Goal: Task Accomplishment & Management: Manage account settings

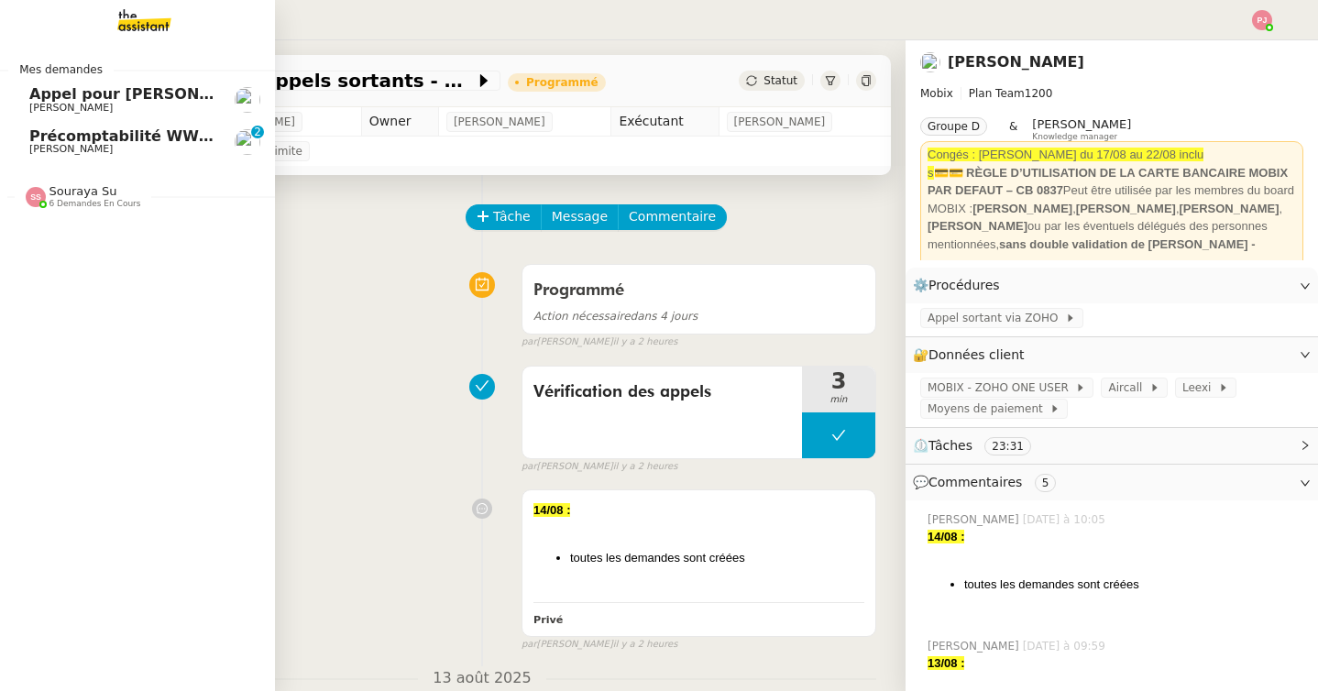
click at [46, 152] on span "[PERSON_NAME]" at bounding box center [70, 149] width 83 height 12
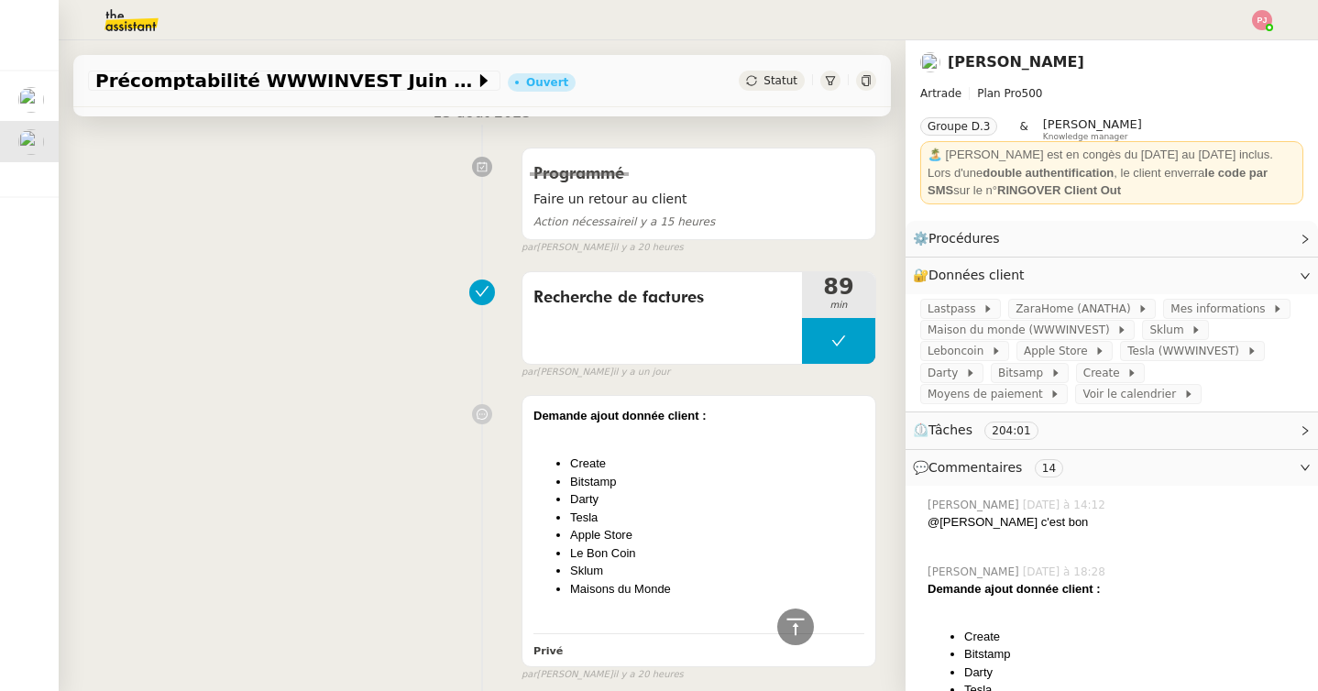
scroll to position [508, 0]
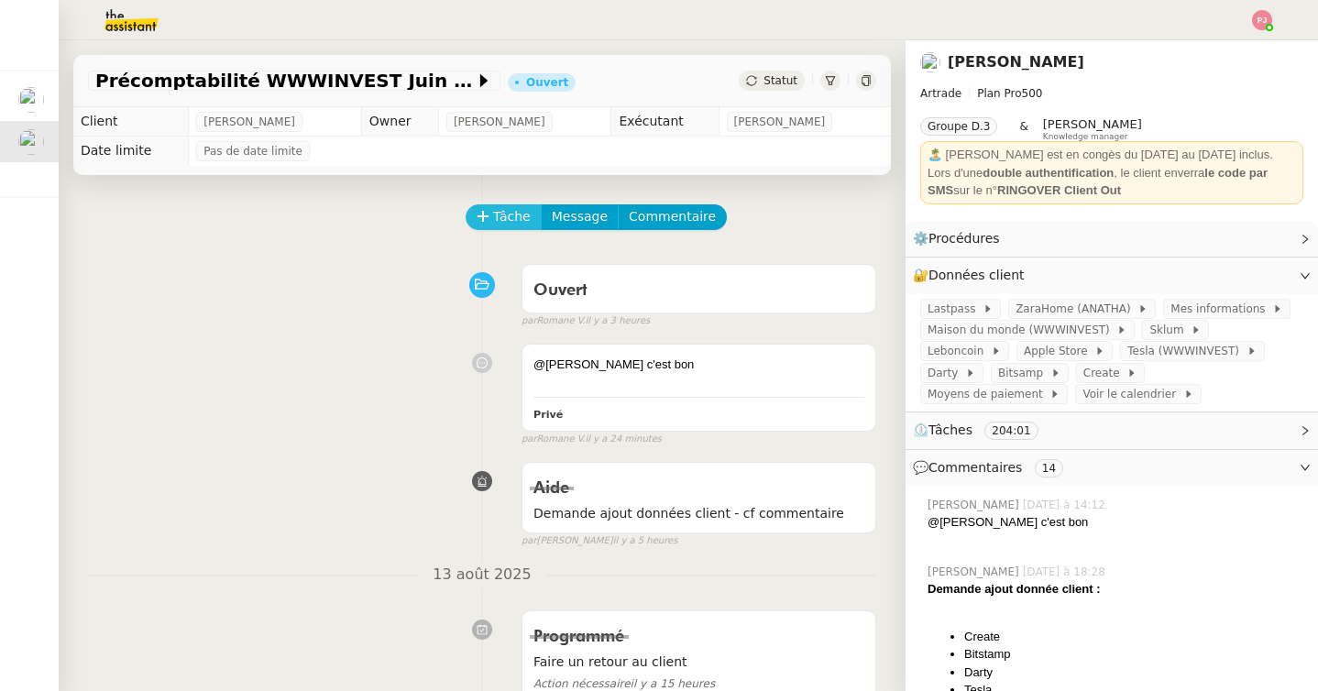
click at [482, 219] on icon at bounding box center [482, 216] width 1 height 10
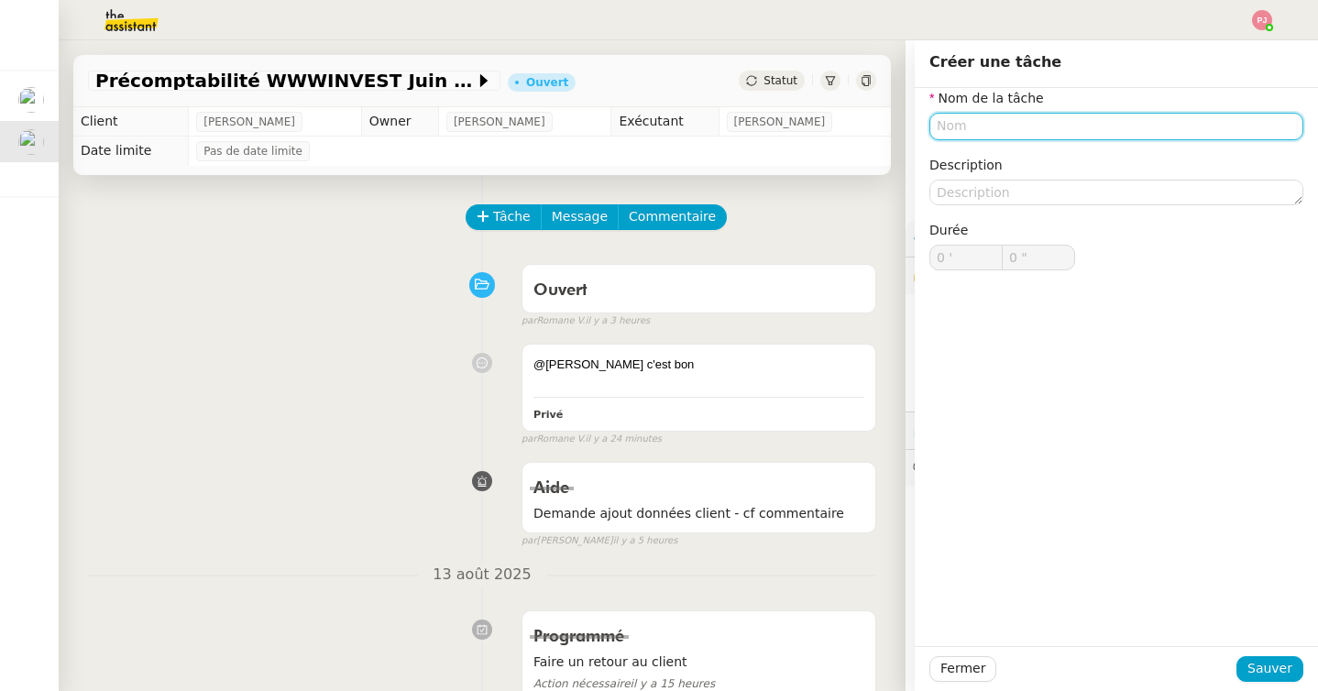
click at [952, 128] on input "text" at bounding box center [1116, 126] width 374 height 27
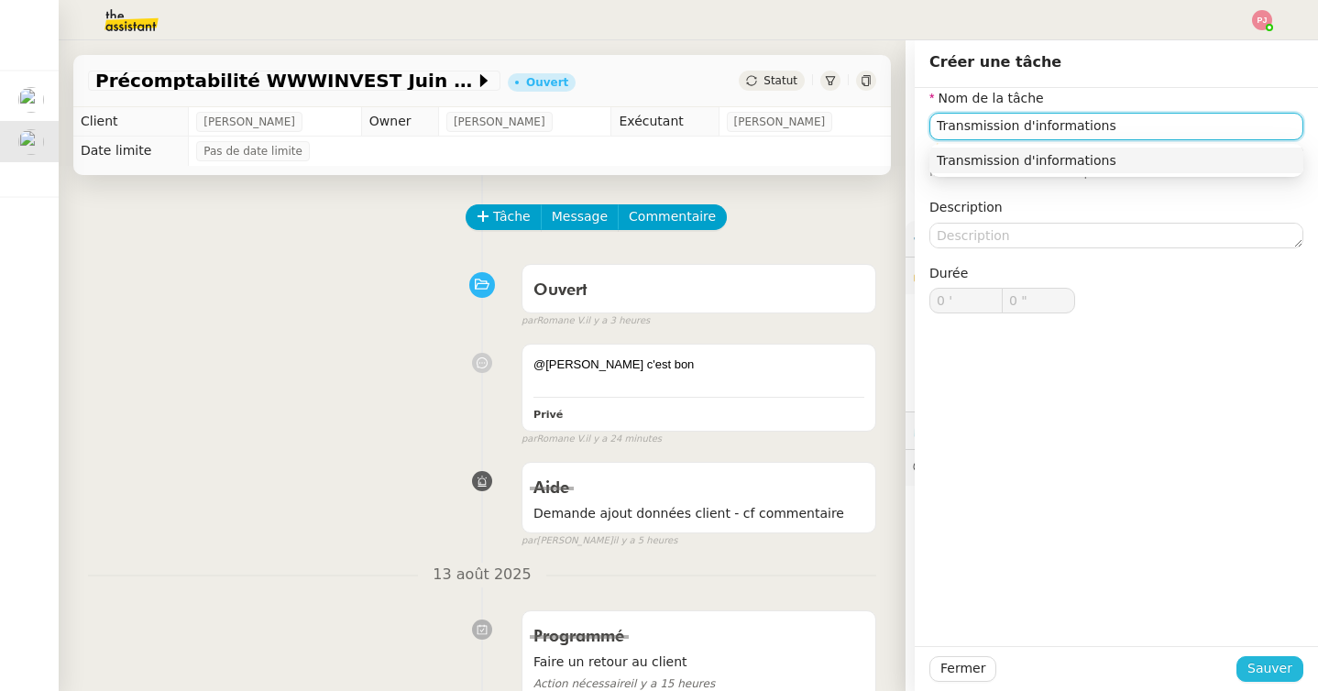
type input "Transmission d'informations"
click at [1263, 673] on span "Sauver" at bounding box center [1269, 668] width 45 height 21
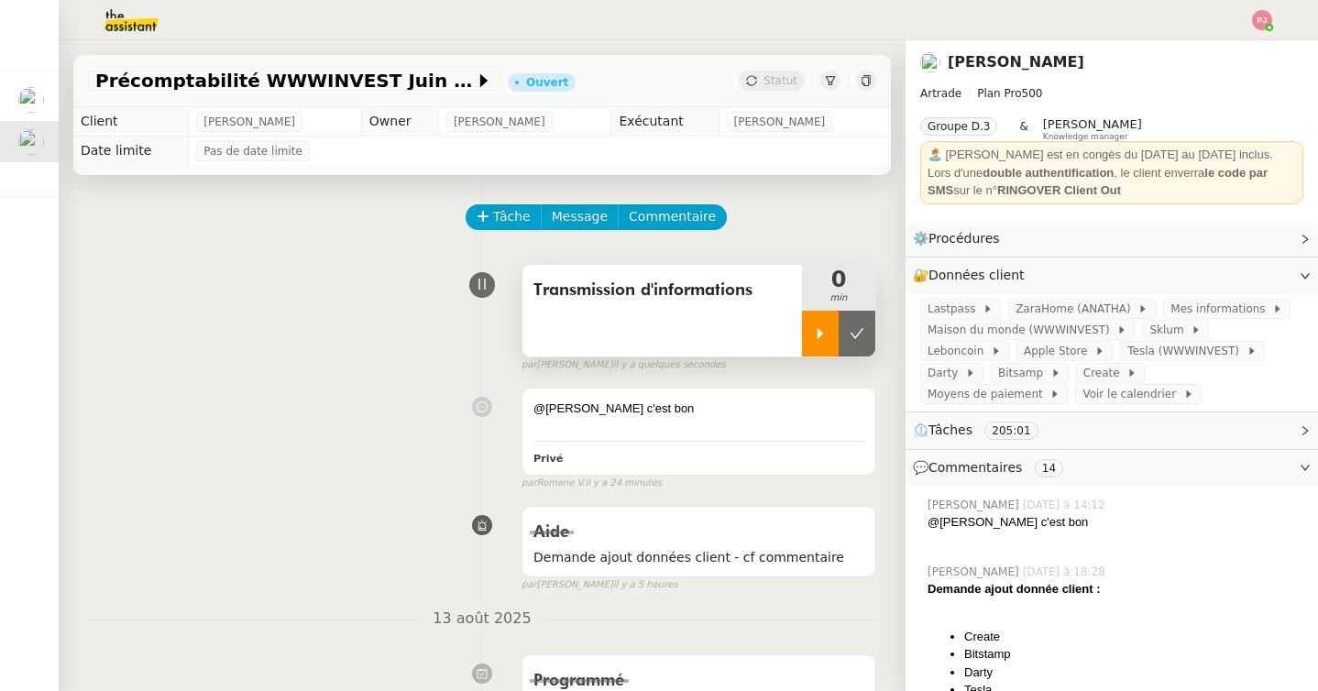
click at [807, 342] on div at bounding box center [820, 334] width 37 height 46
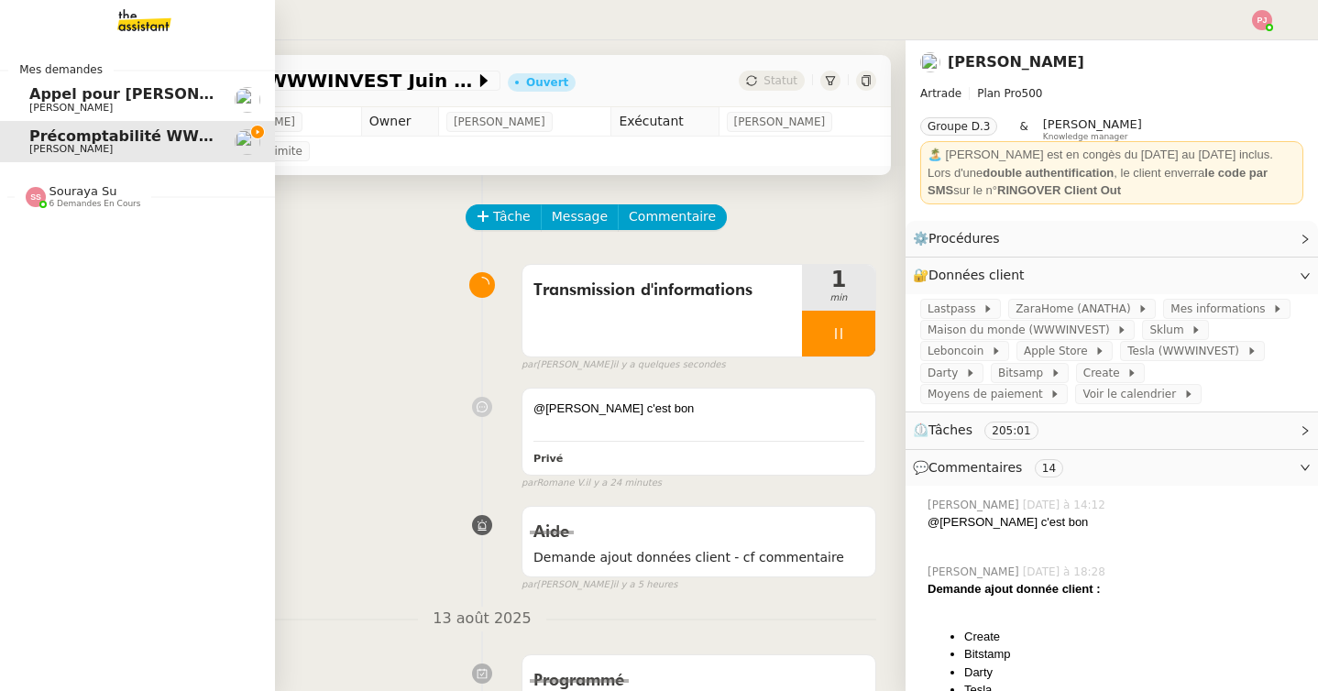
click at [55, 204] on span "6 demandes en cours" at bounding box center [95, 204] width 92 height 10
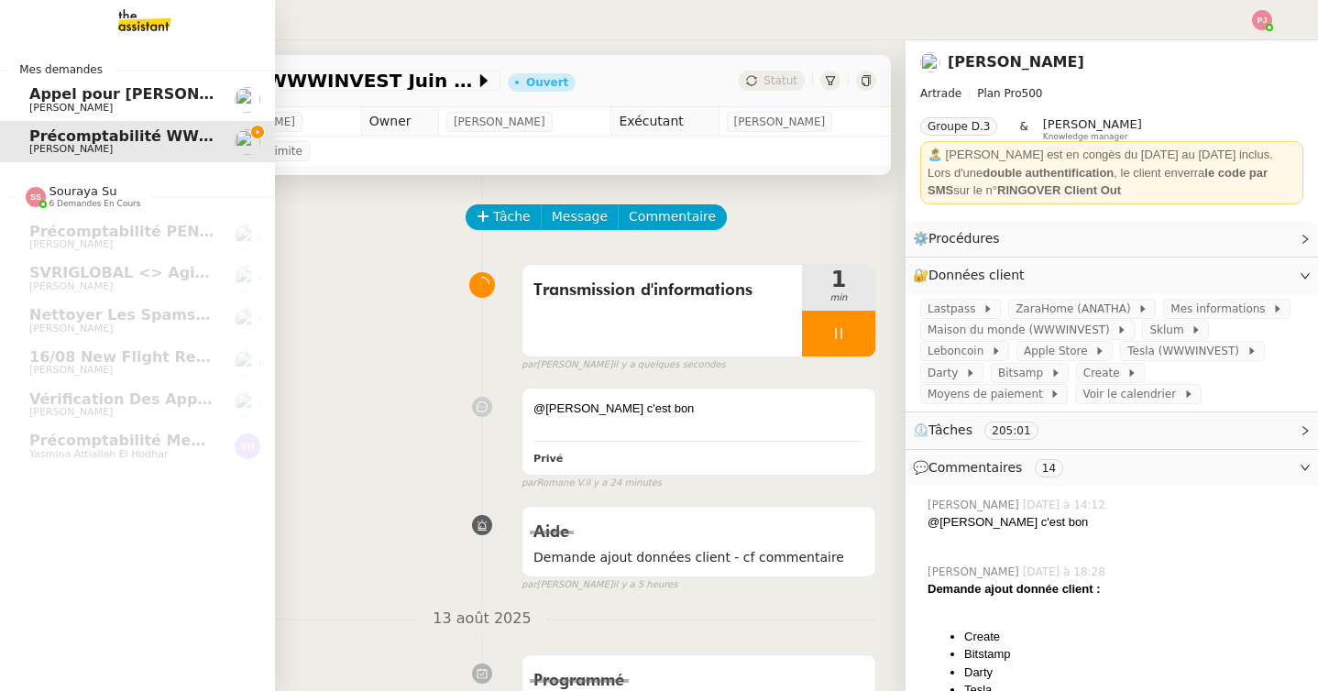
click at [61, 99] on span "Appel pour [PERSON_NAME]" at bounding box center [145, 93] width 232 height 17
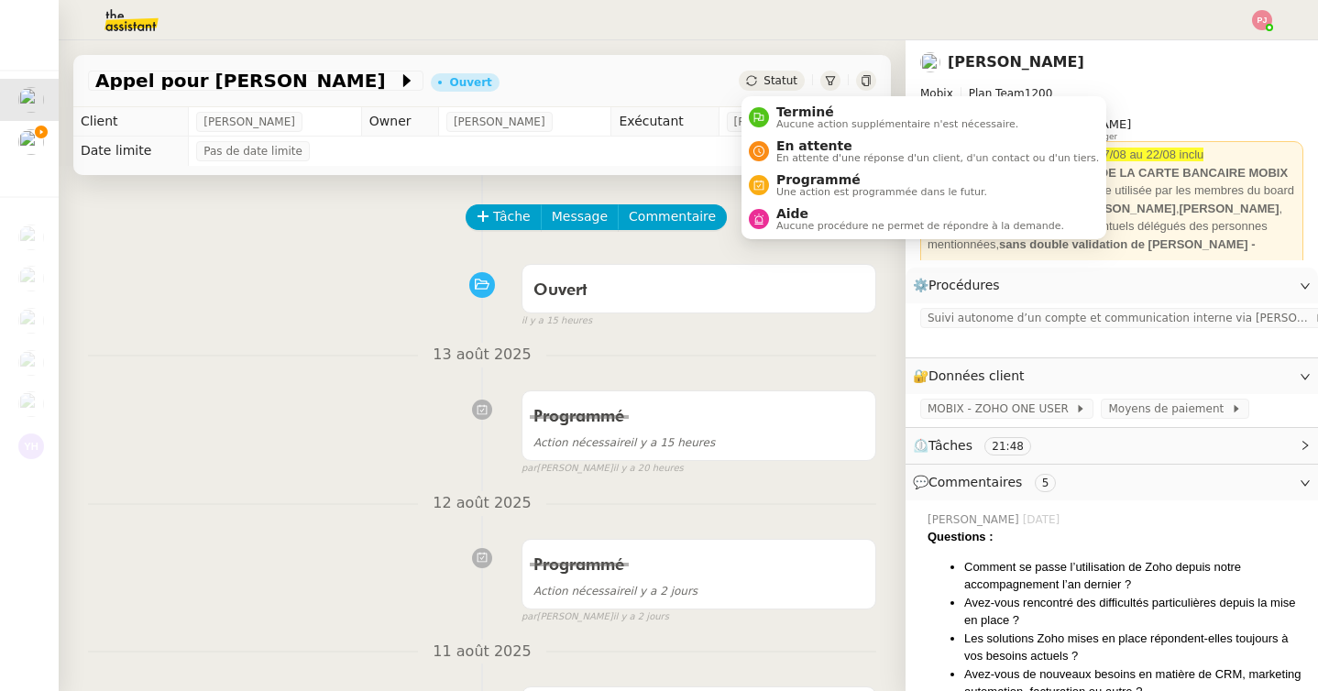
click at [790, 80] on span "Statut" at bounding box center [780, 80] width 34 height 13
click at [338, 493] on nz-divider "12 août 2025" at bounding box center [482, 503] width 788 height 25
click at [793, 192] on span "Une action est programmée dans le futur." at bounding box center [881, 192] width 211 height 10
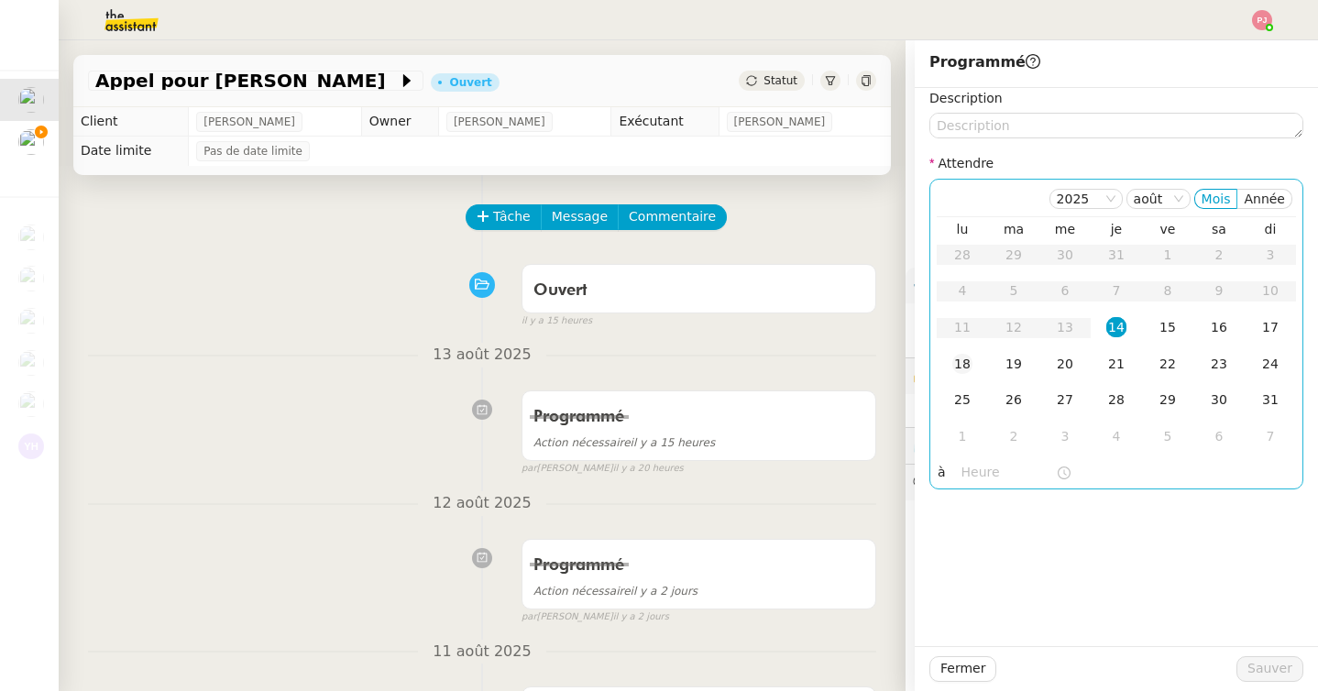
click at [957, 364] on div "18" at bounding box center [962, 364] width 20 height 20
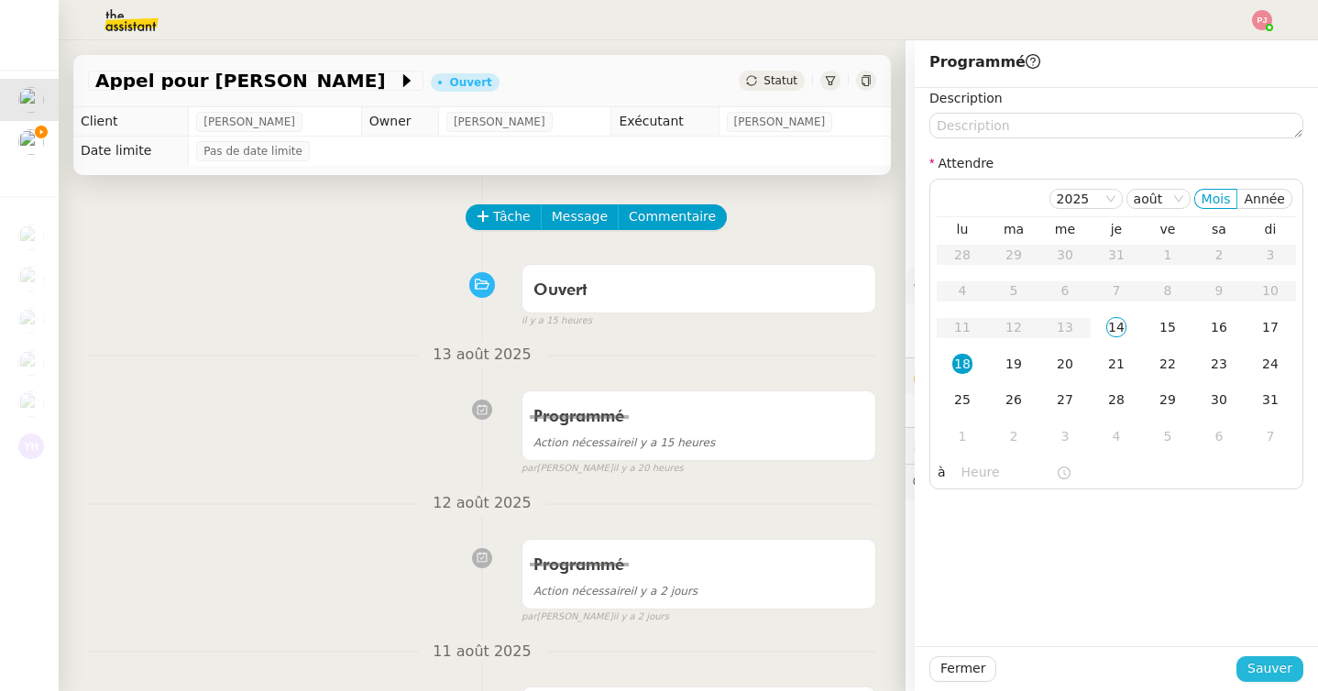
click at [1262, 670] on span "Sauver" at bounding box center [1269, 668] width 45 height 21
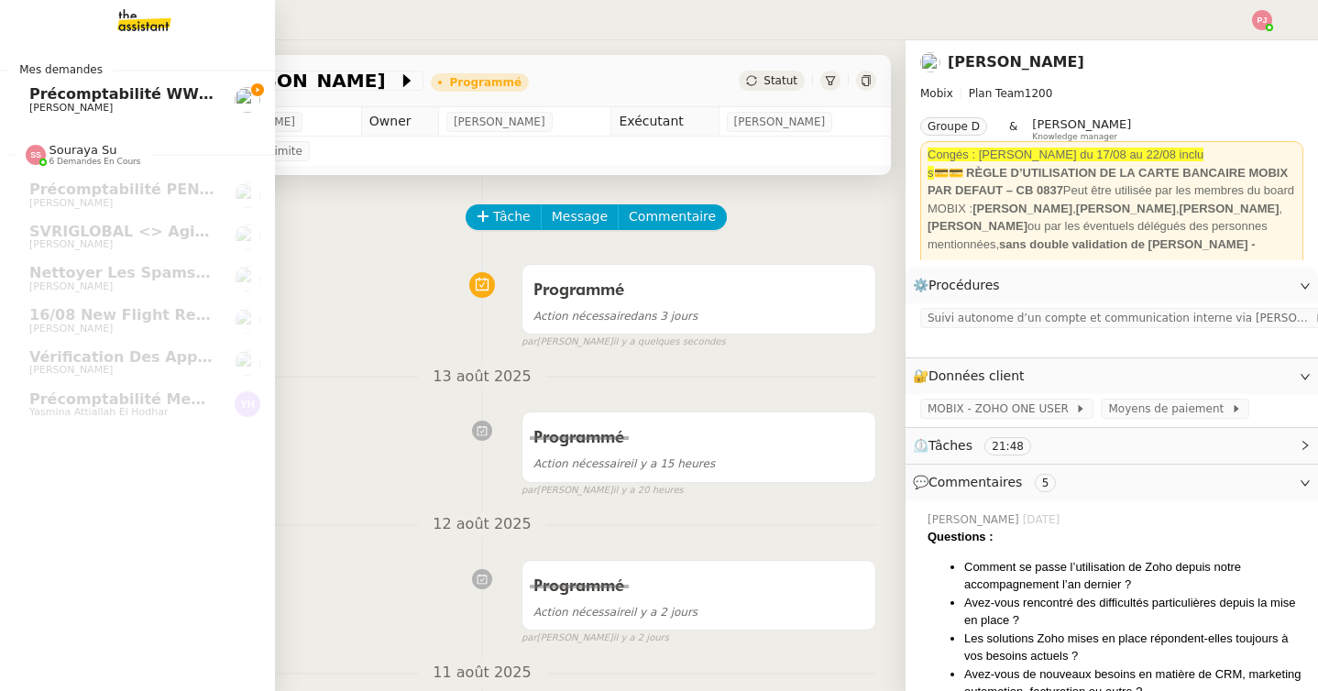
click at [49, 103] on span "[PERSON_NAME]" at bounding box center [70, 108] width 83 height 12
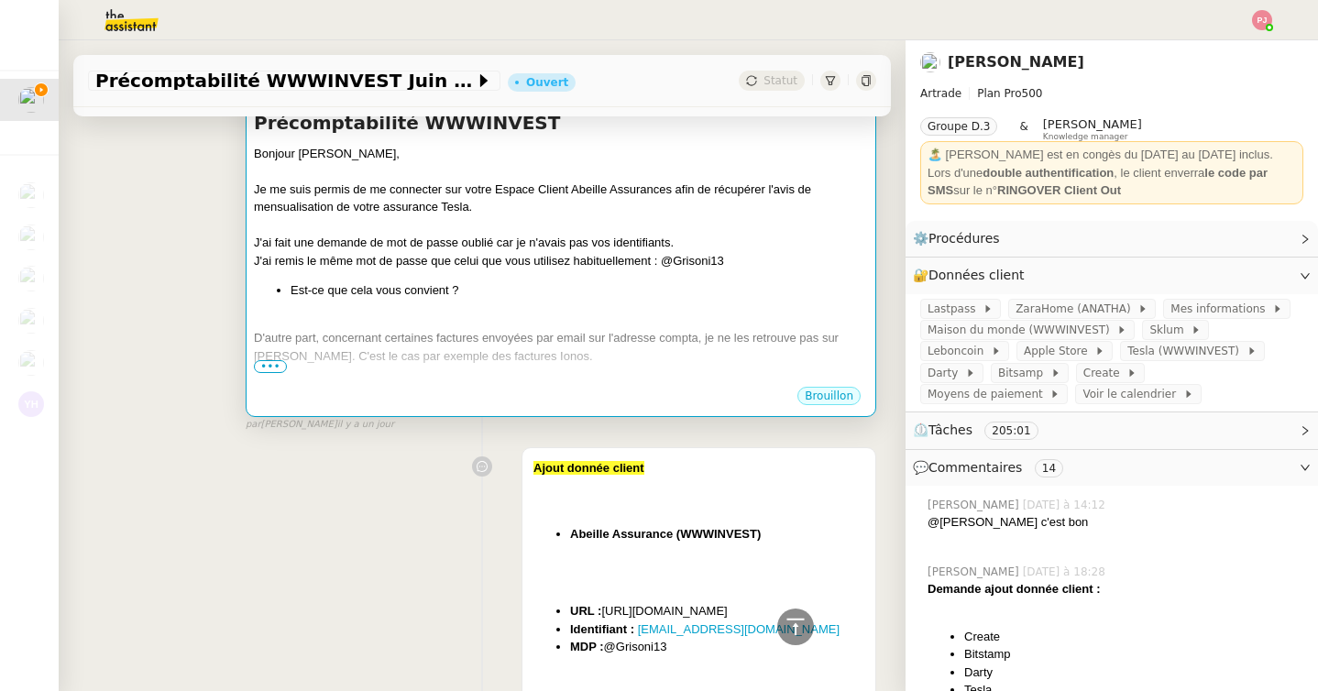
scroll to position [4060, 0]
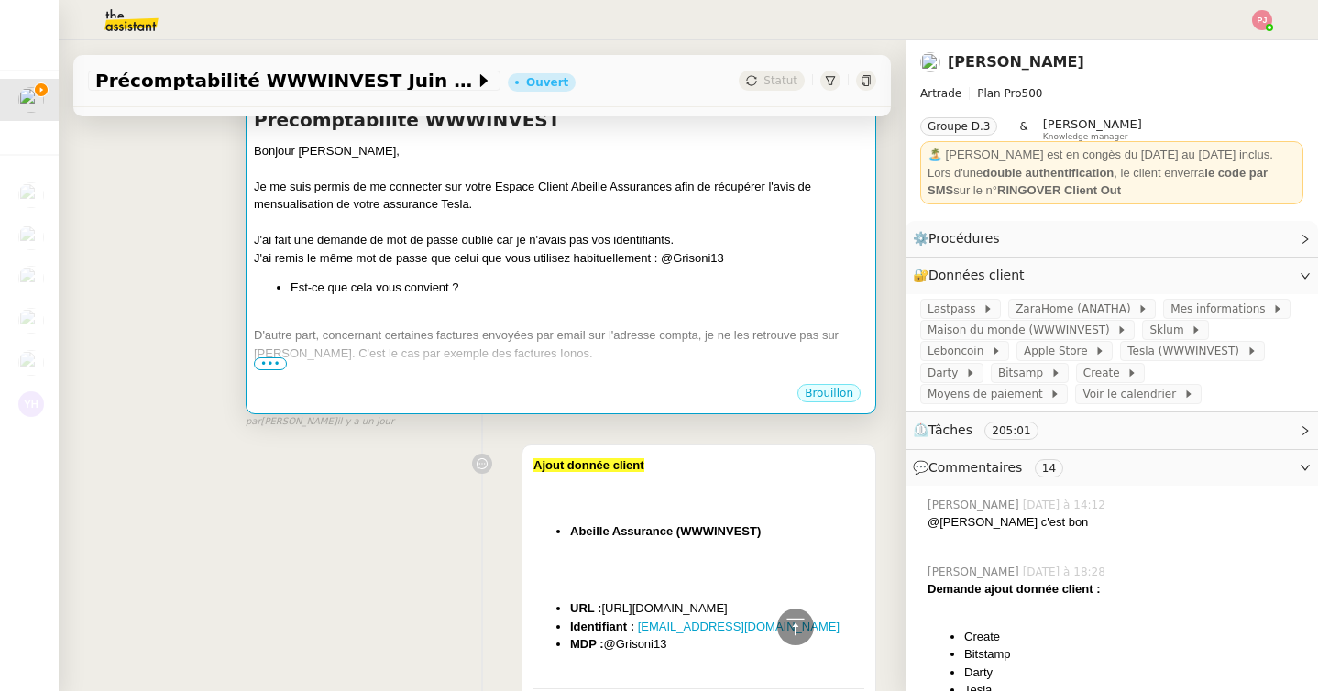
click at [473, 334] on div "D'autre part, concernant certaines factures envoyées par email sur l'adresse co…" at bounding box center [561, 344] width 614 height 36
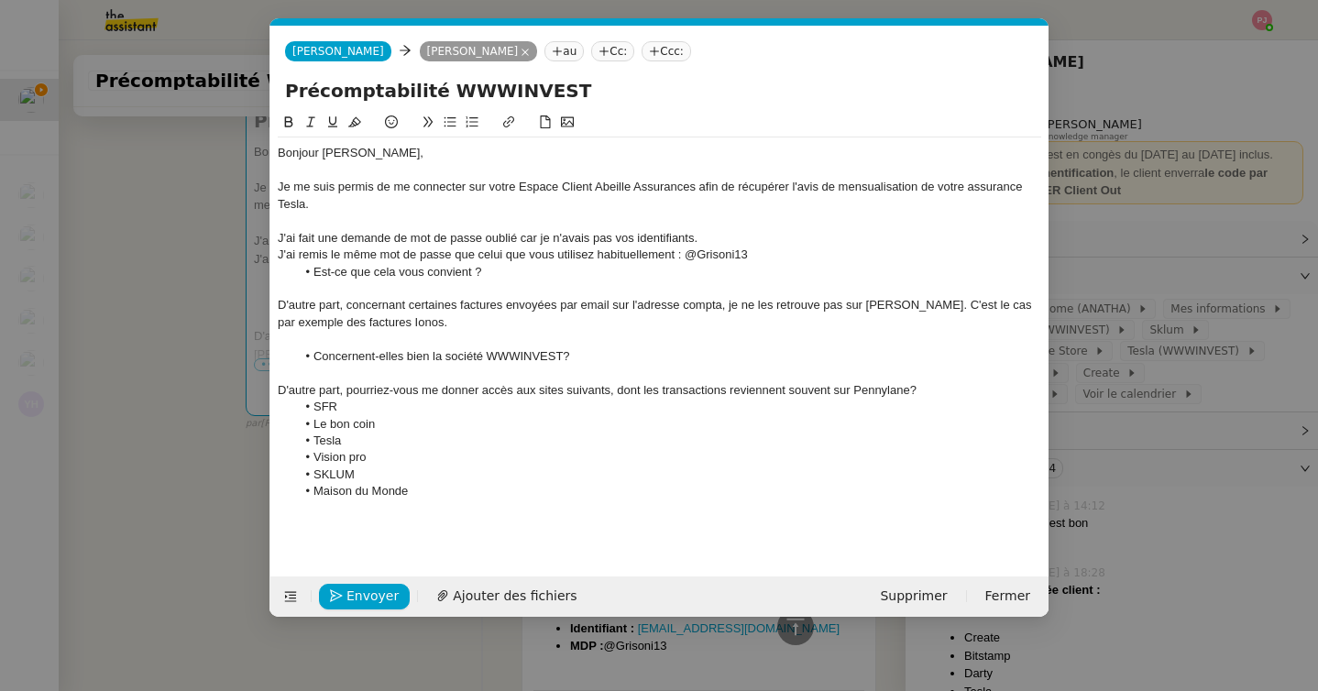
scroll to position [0, 38]
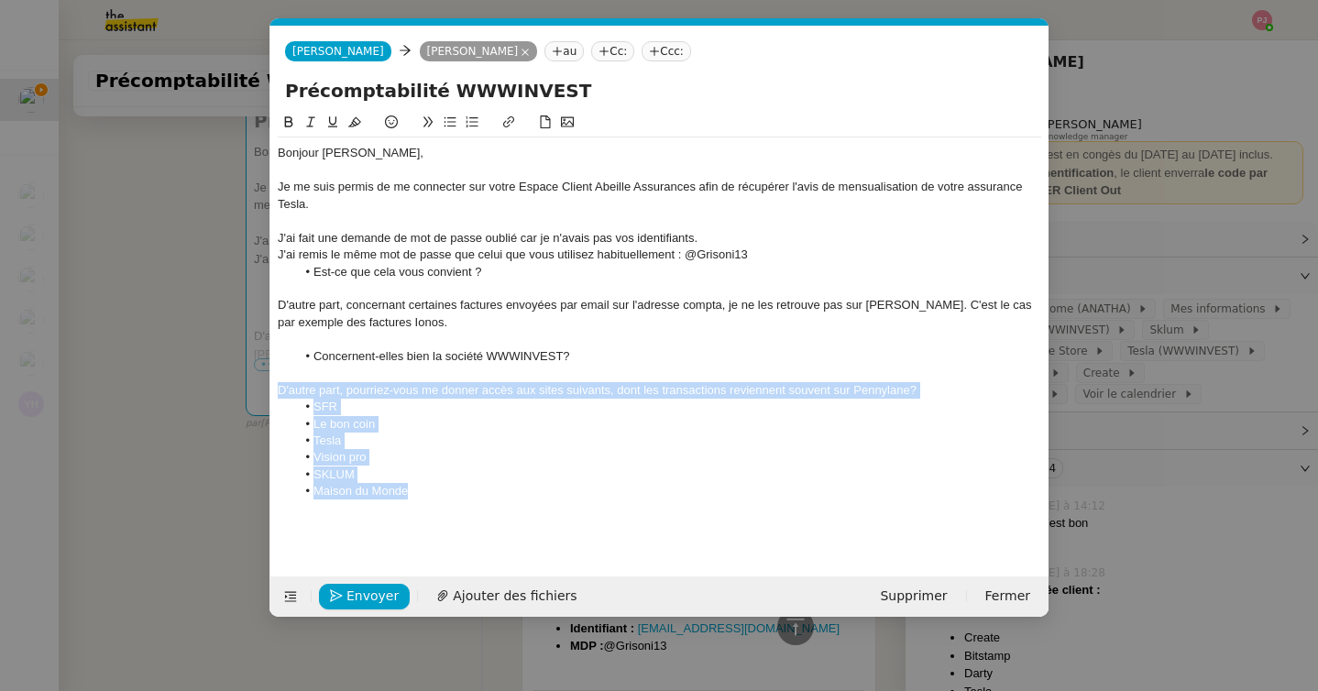
drag, startPoint x: 428, startPoint y: 489, endPoint x: 260, endPoint y: 392, distance: 193.8
click at [260, 392] on nz-modal-container "Service TA - VOYAGE - PROPOSITION GLOBALE A utiliser dans le cadre de propositi…" at bounding box center [659, 345] width 1318 height 691
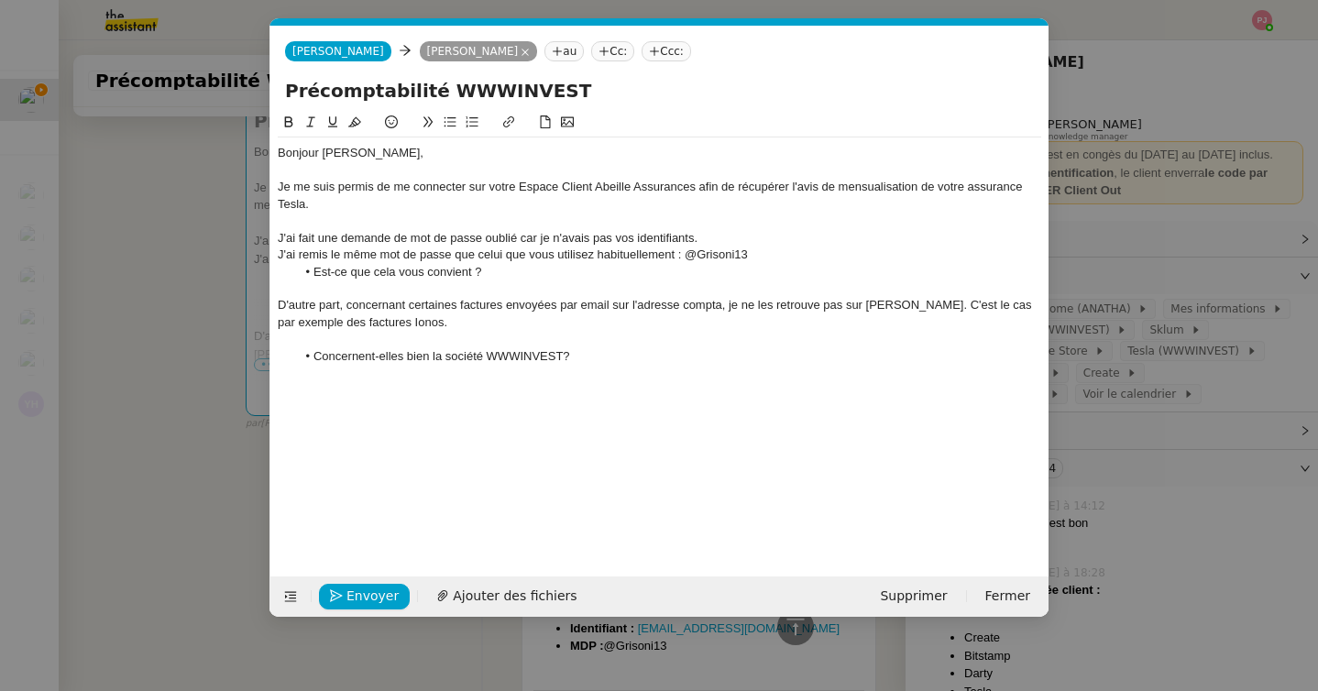
click at [103, 327] on nz-modal-container "Service TA - VOYAGE - PROPOSITION GLOBALE A utiliser dans le cadre de propositi…" at bounding box center [659, 345] width 1318 height 691
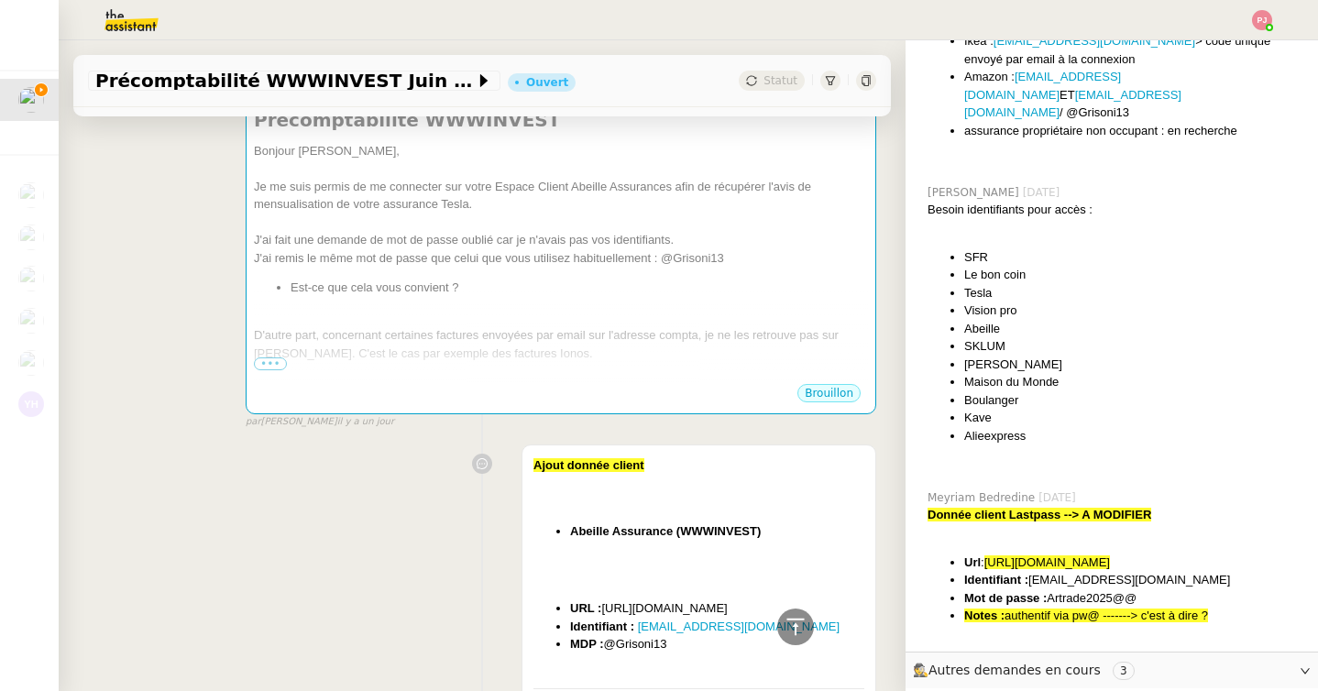
scroll to position [3503, 0]
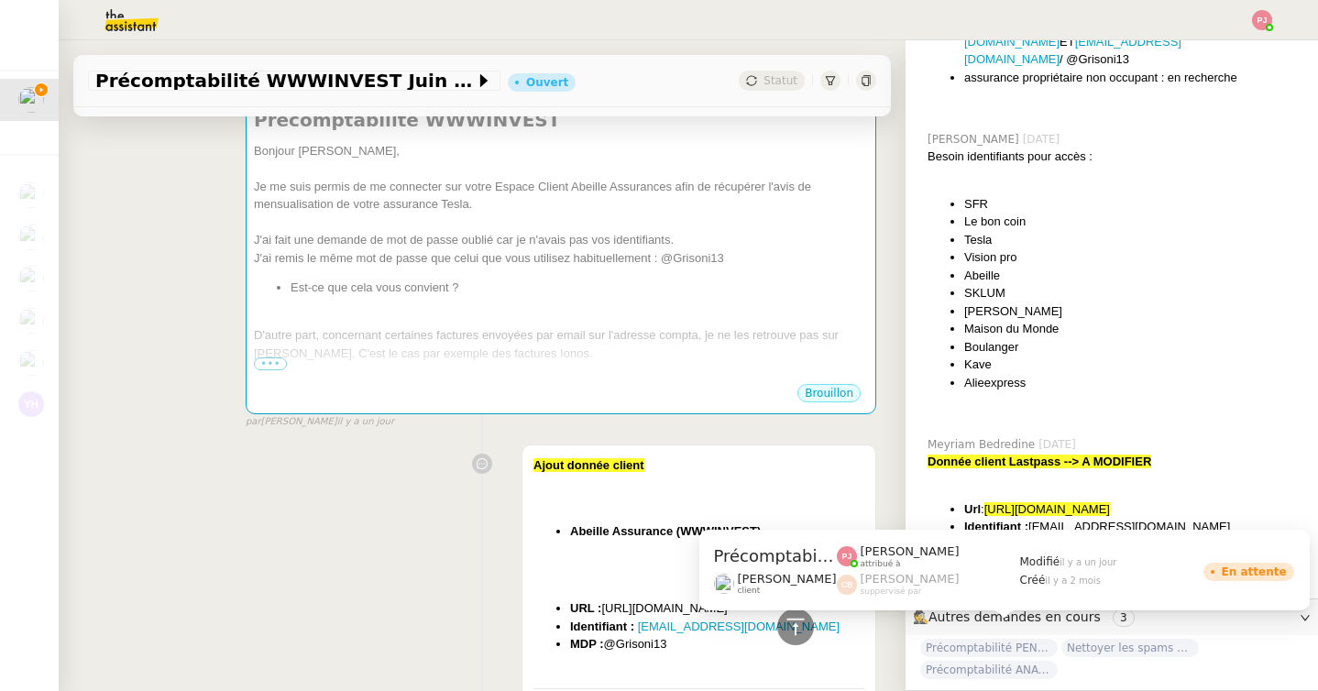
click at [1006, 661] on span "Précomptabilité ANATHA Juin 2025" at bounding box center [988, 670] width 137 height 18
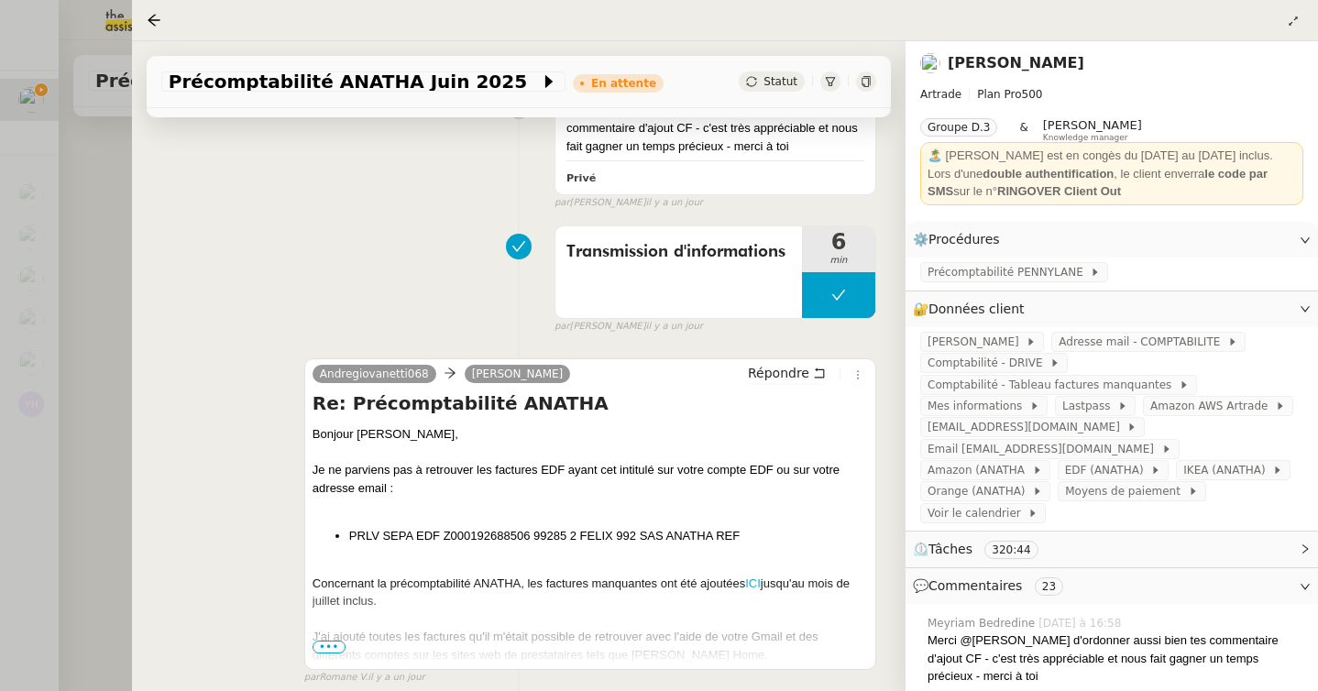
scroll to position [615, 0]
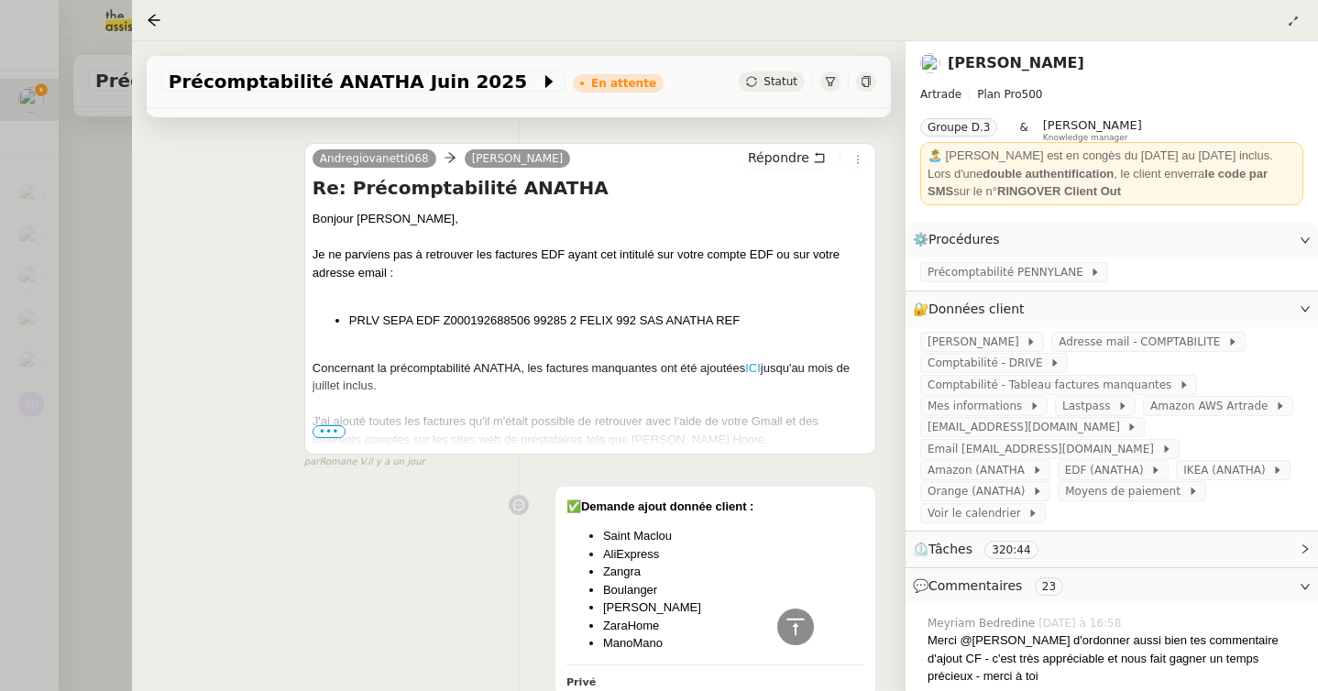
click at [335, 434] on span "•••" at bounding box center [328, 431] width 33 height 13
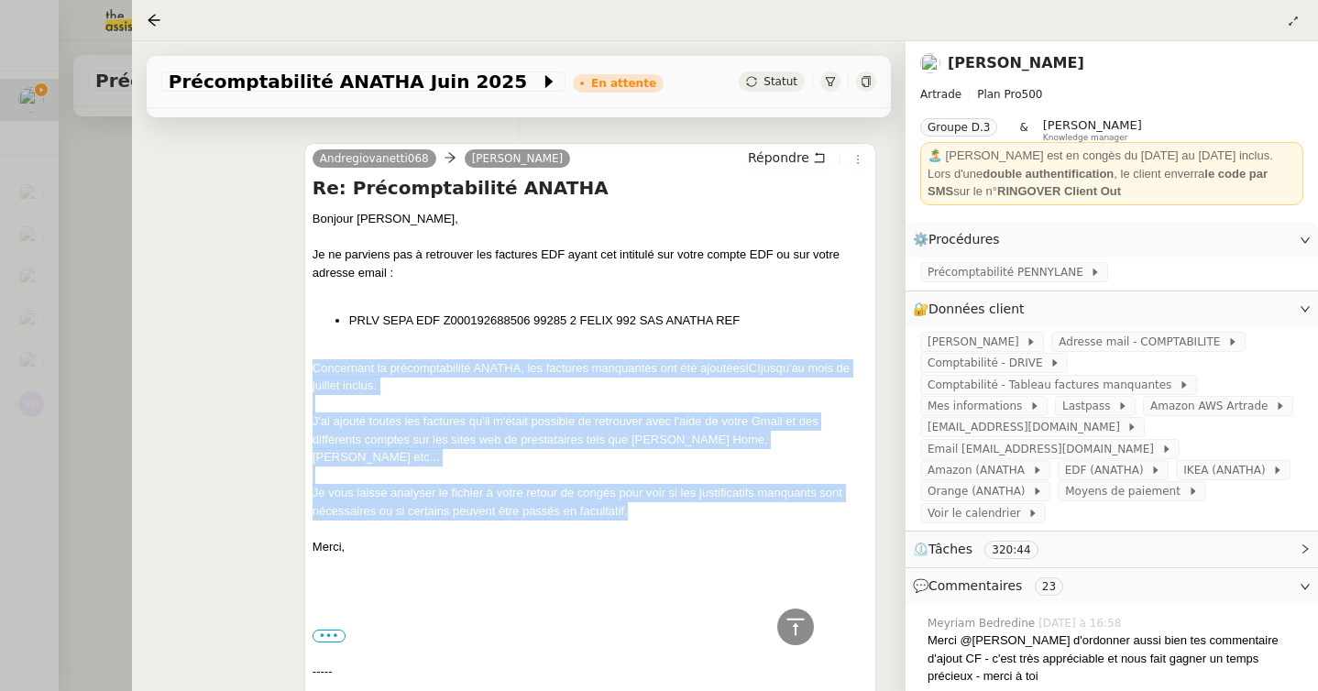
drag, startPoint x: 312, startPoint y: 365, endPoint x: 636, endPoint y: 497, distance: 350.1
click at [636, 497] on div "Bonjour Paul, Je ne parviens pas à retrouver les factures EDF ayant cet intitul…" at bounding box center [589, 600] width 555 height 780
copy div "Concernant la précomptabilité ANATHA, les factures manquantes ont été ajoutées …"
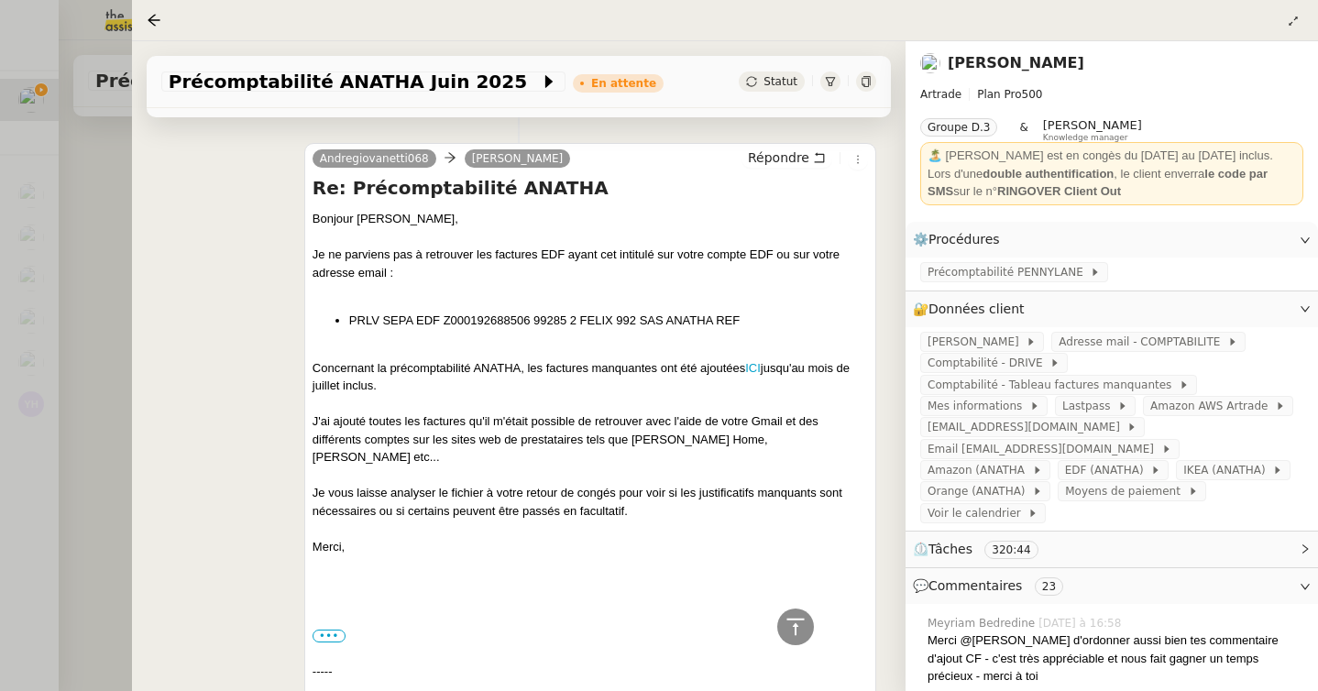
click at [97, 221] on div at bounding box center [659, 345] width 1318 height 691
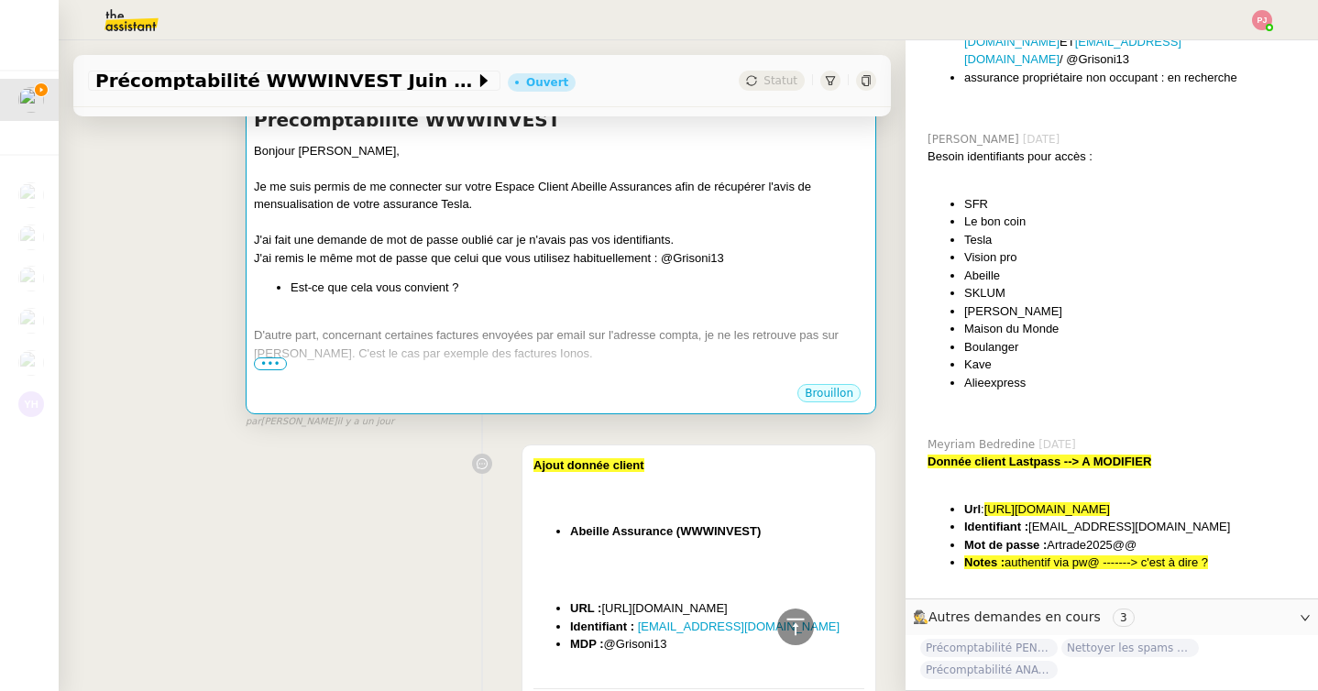
click at [409, 279] on li "Est-ce que cela vous convient ?" at bounding box center [578, 288] width 577 height 18
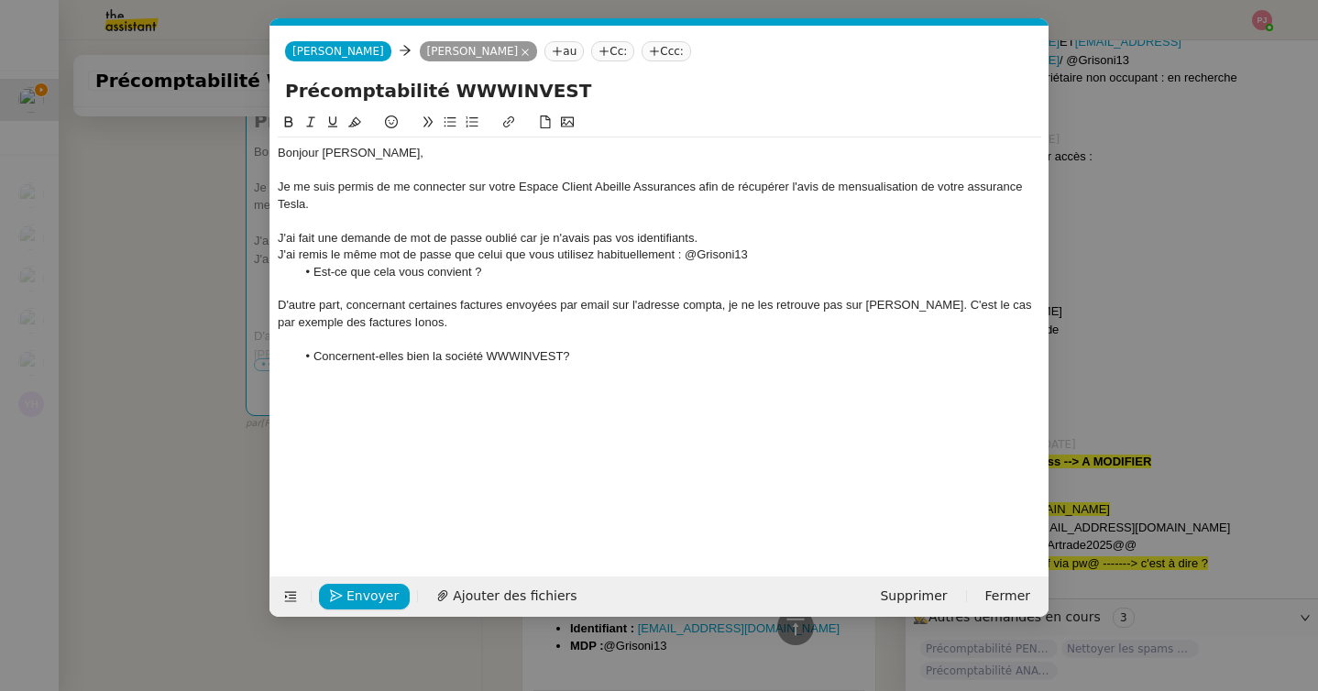
scroll to position [0, 38]
click at [375, 155] on div "Bonjour [PERSON_NAME]," at bounding box center [659, 153] width 763 height 16
click at [502, 274] on li "Est-ce que cela vous convient ?" at bounding box center [669, 272] width 746 height 16
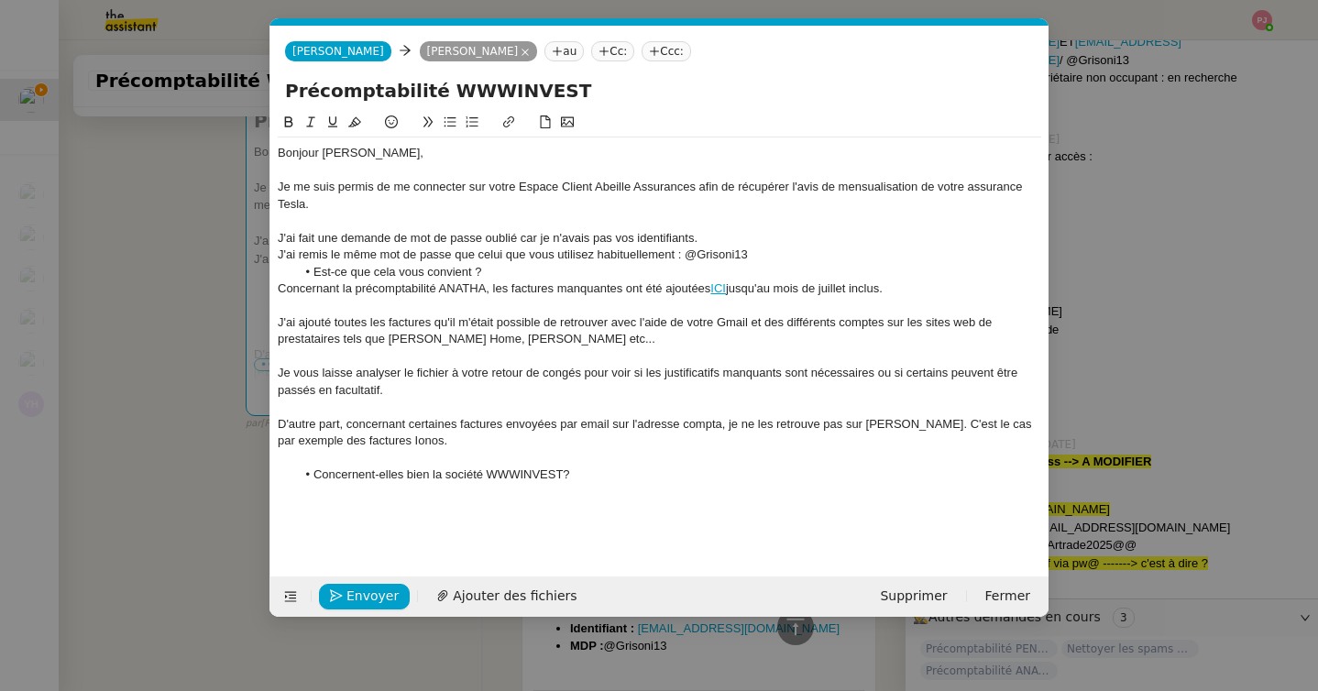
scroll to position [0, 0]
click at [499, 274] on li "Est-ce que cela vous convient ?" at bounding box center [669, 272] width 746 height 16
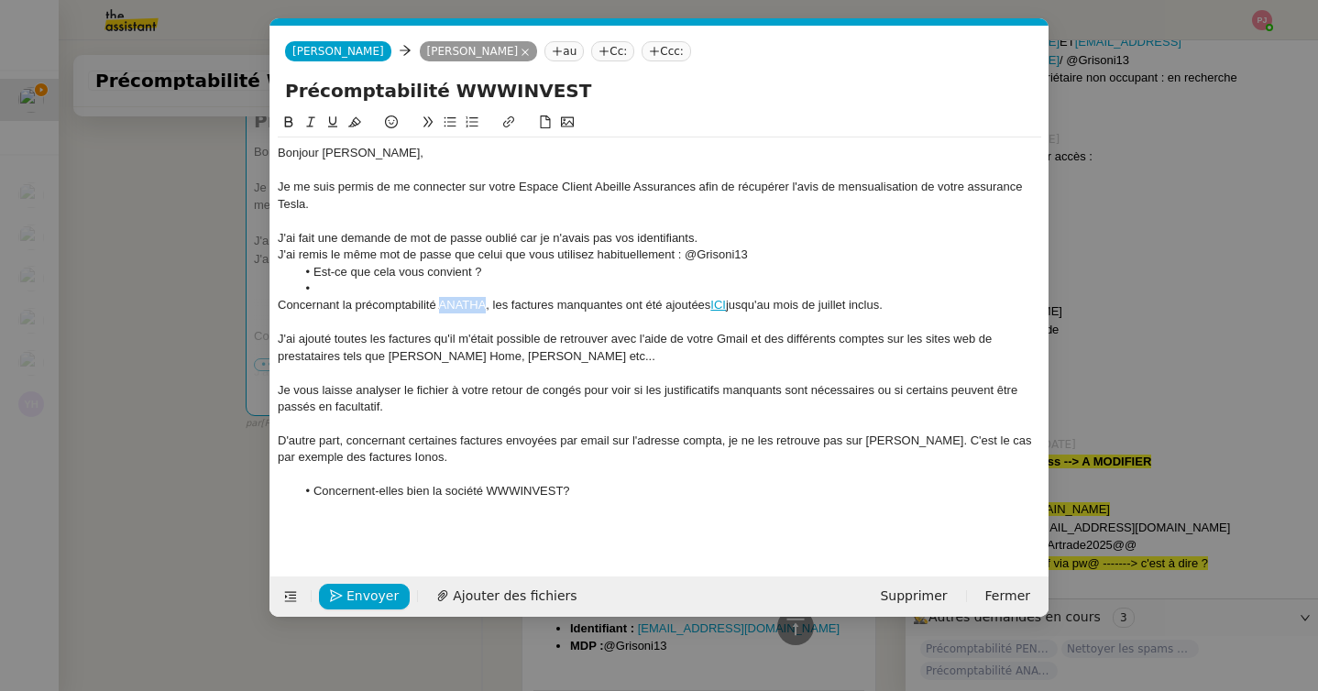
drag, startPoint x: 483, startPoint y: 304, endPoint x: 439, endPoint y: 302, distance: 44.0
click at [439, 302] on div "Concernant la précomptabilité ANATHA, les factures manquantes ont été ajoutées …" at bounding box center [659, 305] width 763 height 16
click at [321, 282] on li at bounding box center [669, 288] width 746 height 16
drag, startPoint x: 552, startPoint y: 353, endPoint x: 390, endPoint y: 351, distance: 161.3
click at [390, 351] on div "J'ai ajouté toutes les factures qu'il m'était possible de retrouver avec l'aide…" at bounding box center [659, 348] width 763 height 34
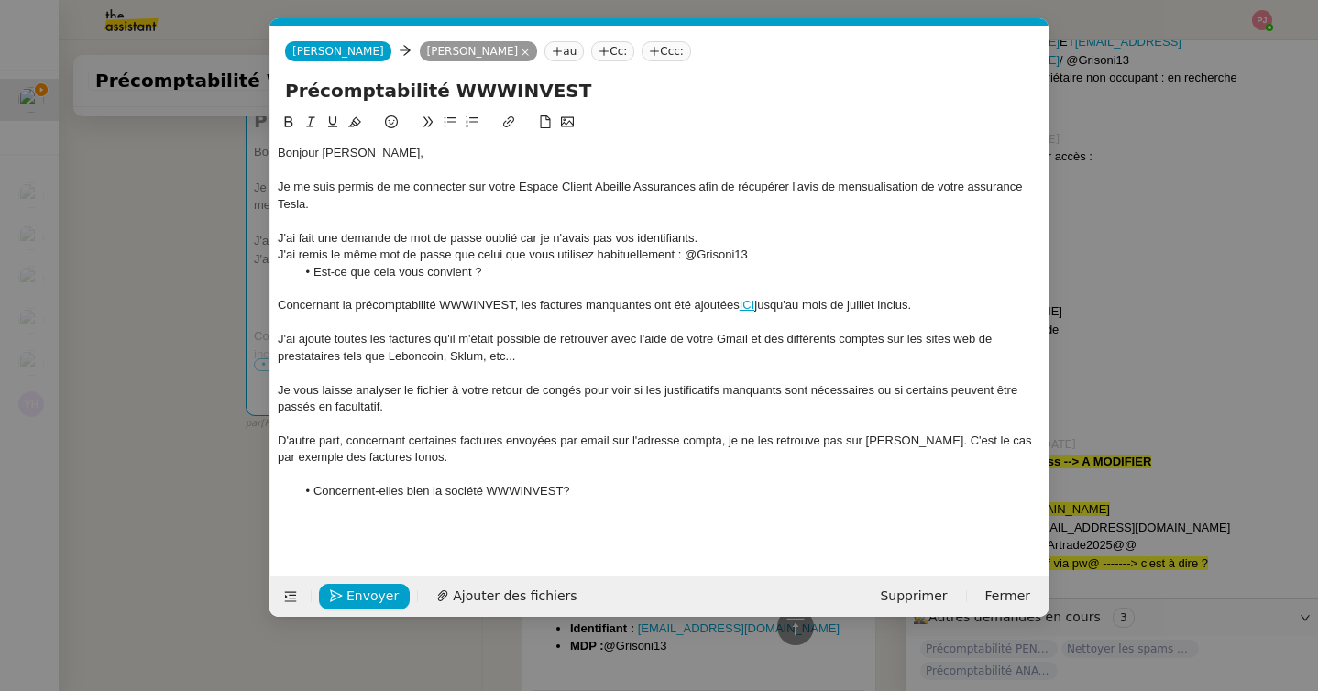
click at [435, 410] on div "Je vous laisse analyser le fichier à votre retour de congés pour voir si les ju…" at bounding box center [659, 399] width 763 height 34
click at [585, 491] on li "Concernent-elles bien la société WWWINVEST?" at bounding box center [669, 491] width 746 height 16
click at [442, 403] on div "Je vous laisse analyser le fichier à votre retour de congés pour voir si les ju…" at bounding box center [659, 399] width 763 height 34
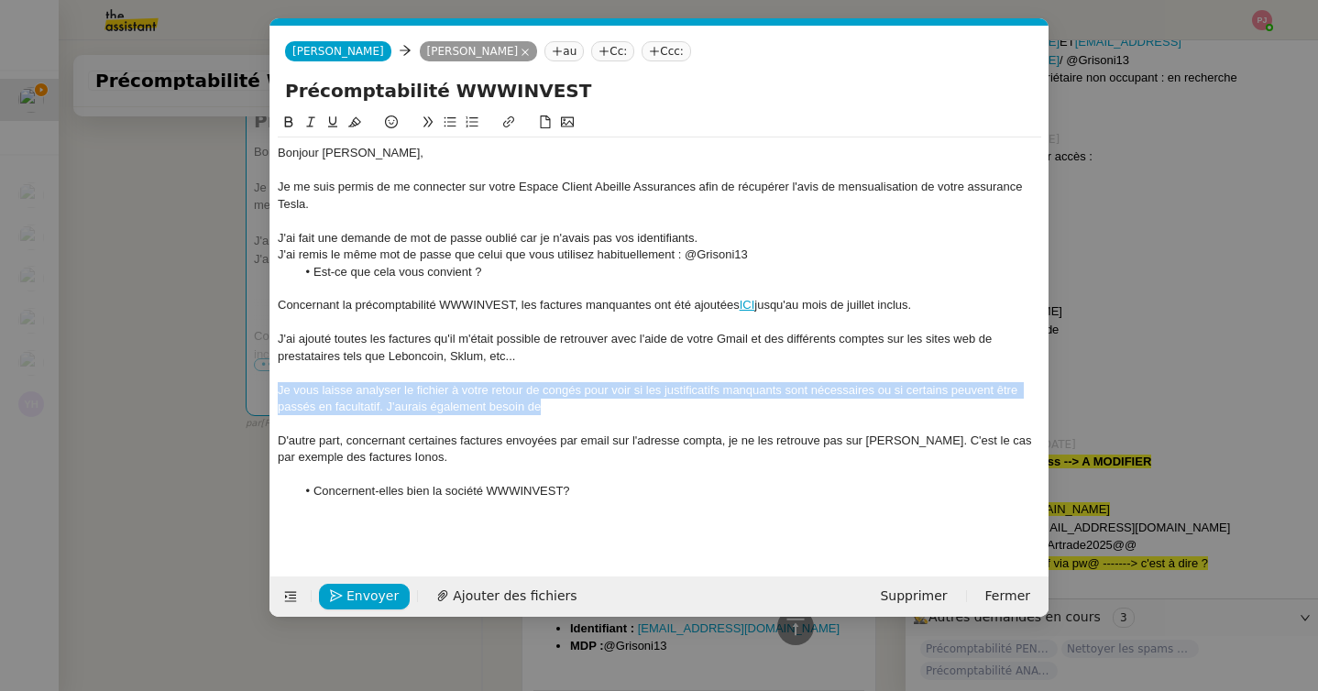
drag, startPoint x: 550, startPoint y: 410, endPoint x: 272, endPoint y: 396, distance: 278.0
click at [272, 396] on nz-spin "Bonjour Paul, Je me suis permis de me connecter sur votre Espace Client Abeille…" at bounding box center [659, 333] width 778 height 443
click at [488, 400] on div "Je vous laisse analyser le fichier à votre retour de congés pour voir si les ju…" at bounding box center [659, 399] width 763 height 34
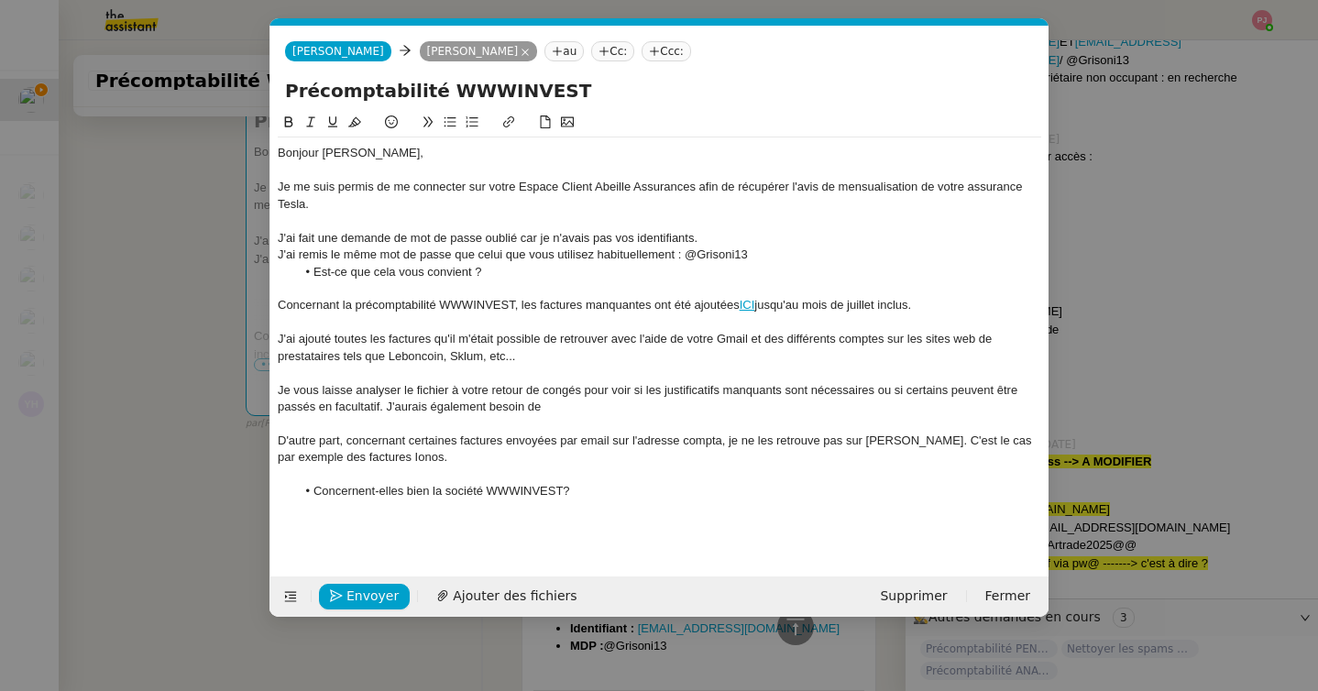
click at [387, 408] on div "Je vous laisse analyser le fichier à votre retour de congés pour voir si les ju…" at bounding box center [659, 399] width 763 height 34
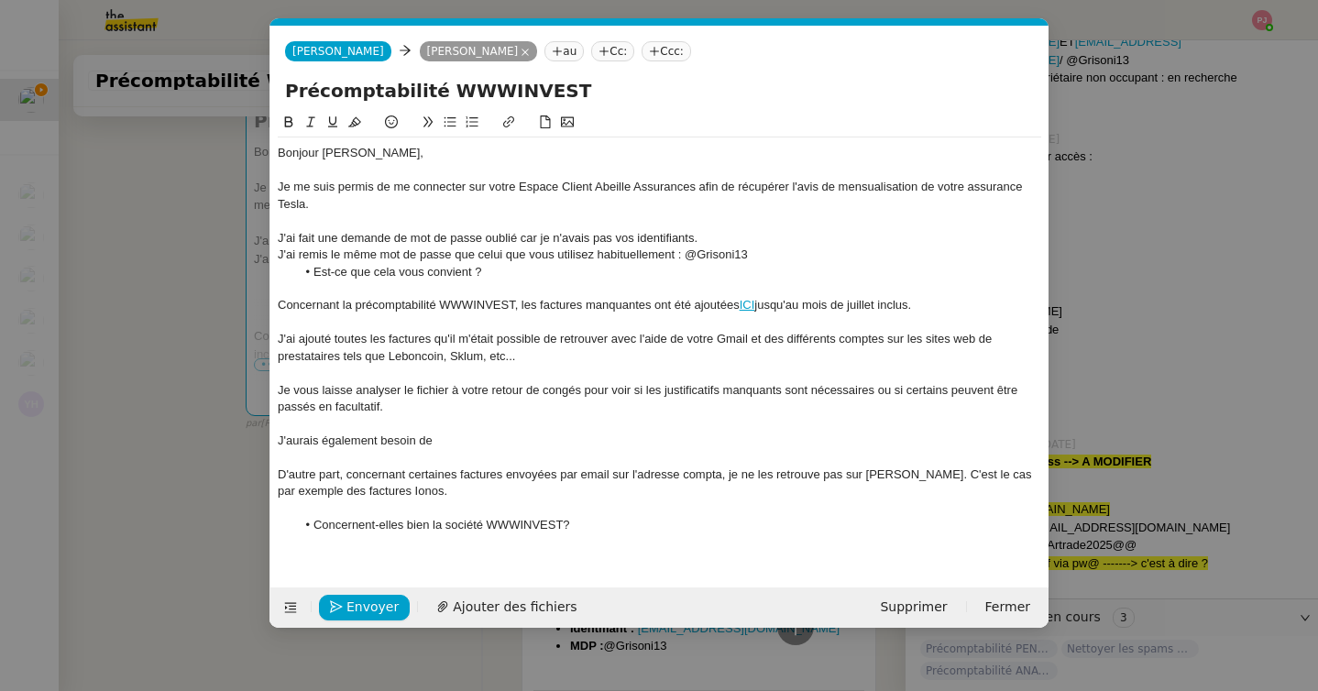
click at [440, 441] on div "J'aurais également besoin de" at bounding box center [659, 440] width 763 height 16
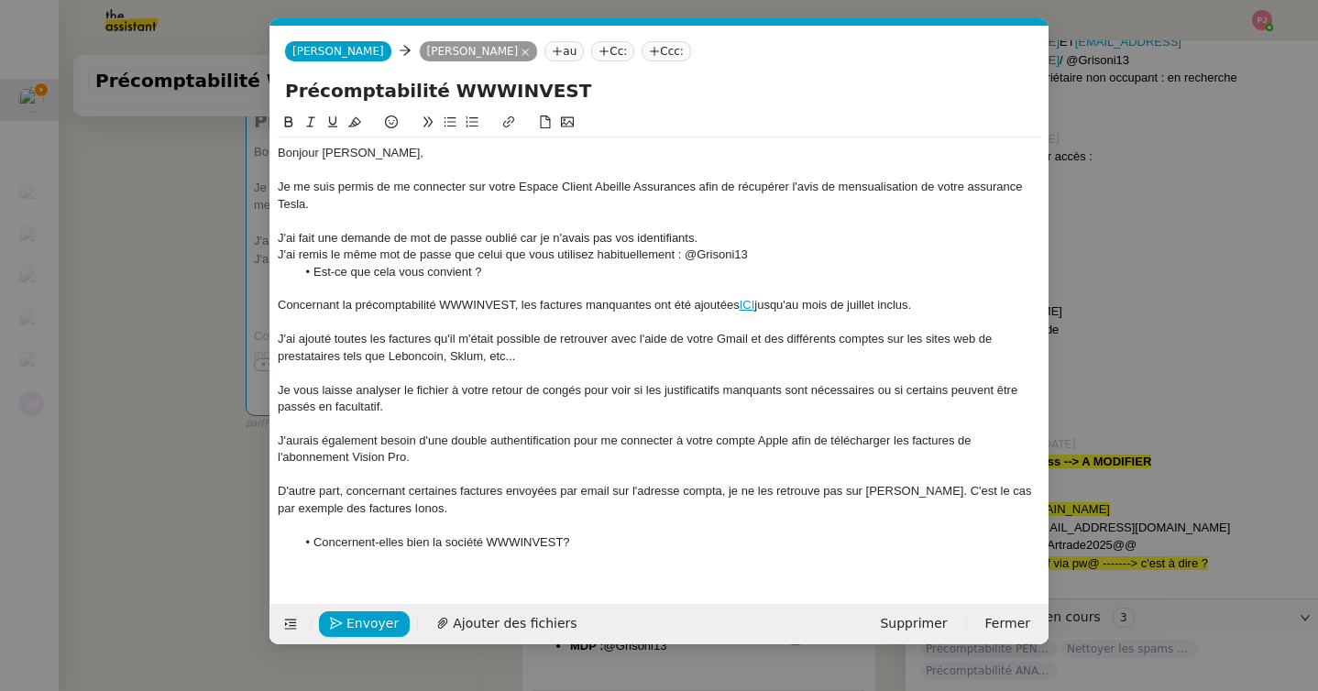
click at [1049, 301] on nz-modal-container "Service TA - VOYAGE - PROPOSITION GLOBALE A utiliser dans le cadre de propositi…" at bounding box center [659, 345] width 1318 height 691
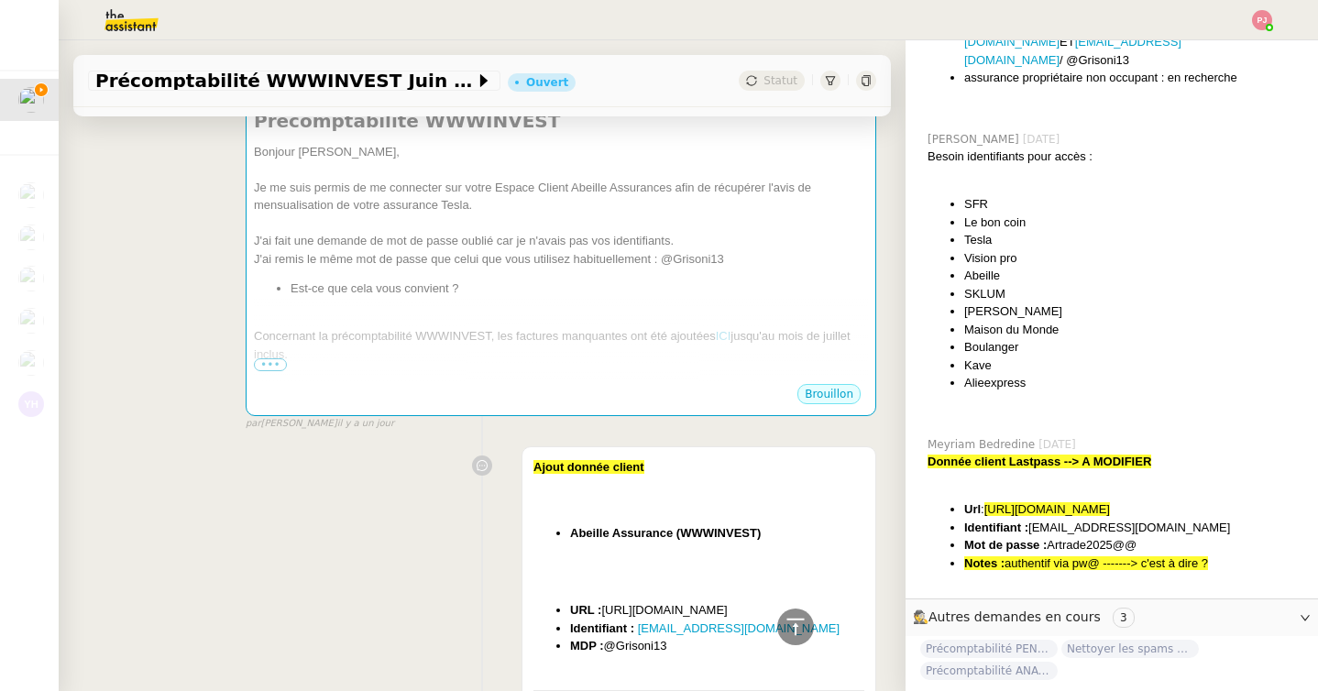
scroll to position [3503, 0]
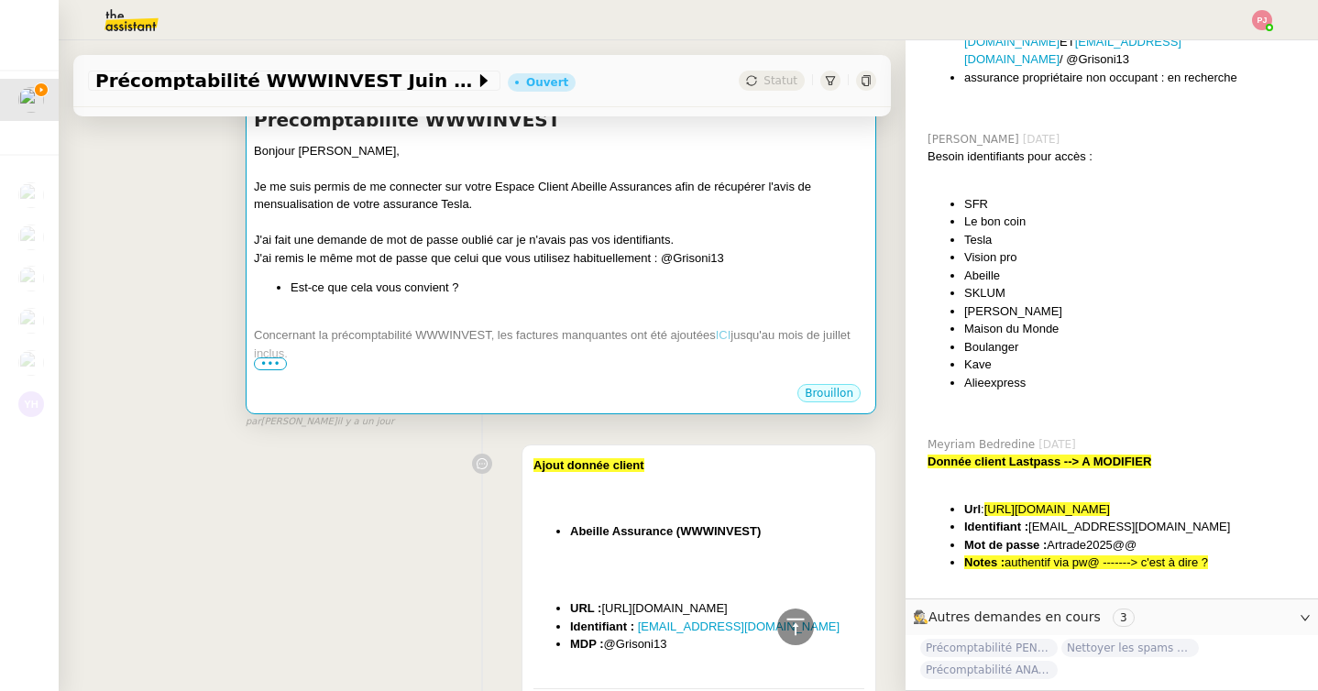
click at [640, 296] on div "Bonjour Paul, Je me suis permis de me connecter sur votre Espace Client Abeille…" at bounding box center [561, 398] width 614 height 512
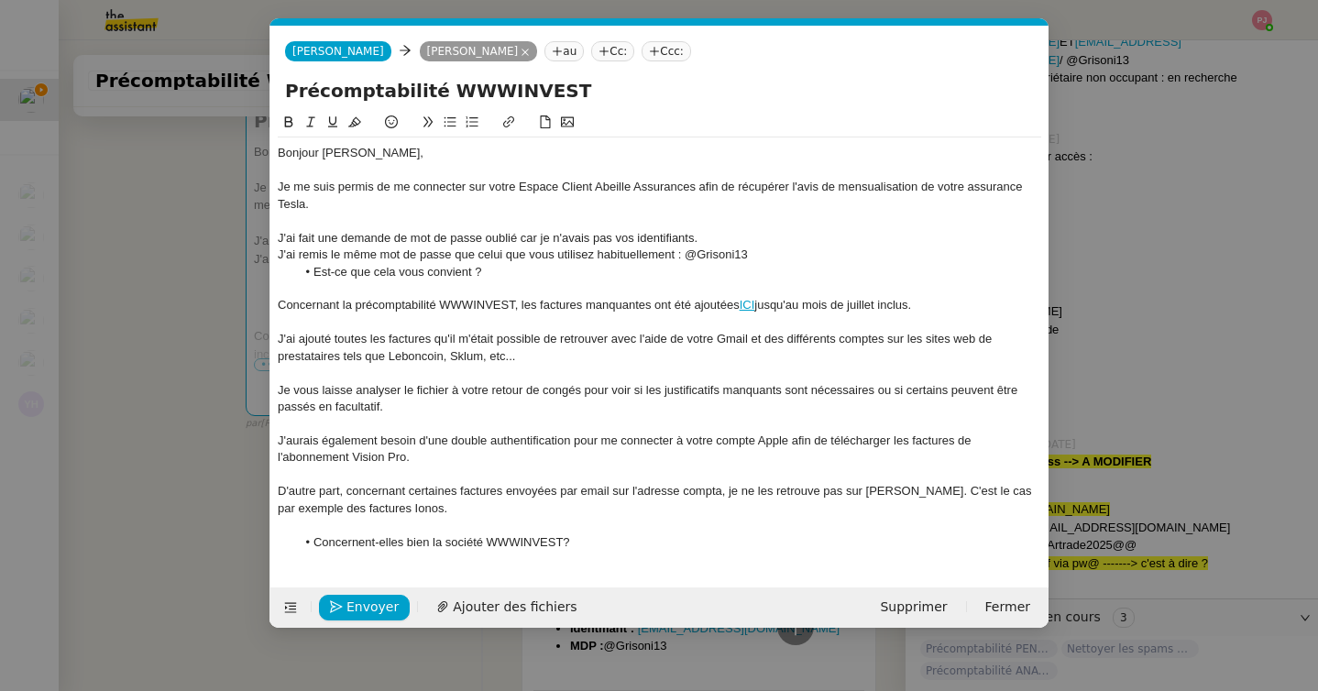
scroll to position [0, 38]
click at [489, 356] on div "J'ai ajouté toutes les factures qu'il m'était possible de retrouver avec l'aide…" at bounding box center [659, 348] width 763 height 34
click at [278, 440] on div "J'aurais également besoin d'une double authentification pour me connecter à vot…" at bounding box center [659, 449] width 763 height 34
click at [596, 541] on li "Concernent-elles bien la société WWWINVEST?" at bounding box center [669, 542] width 746 height 16
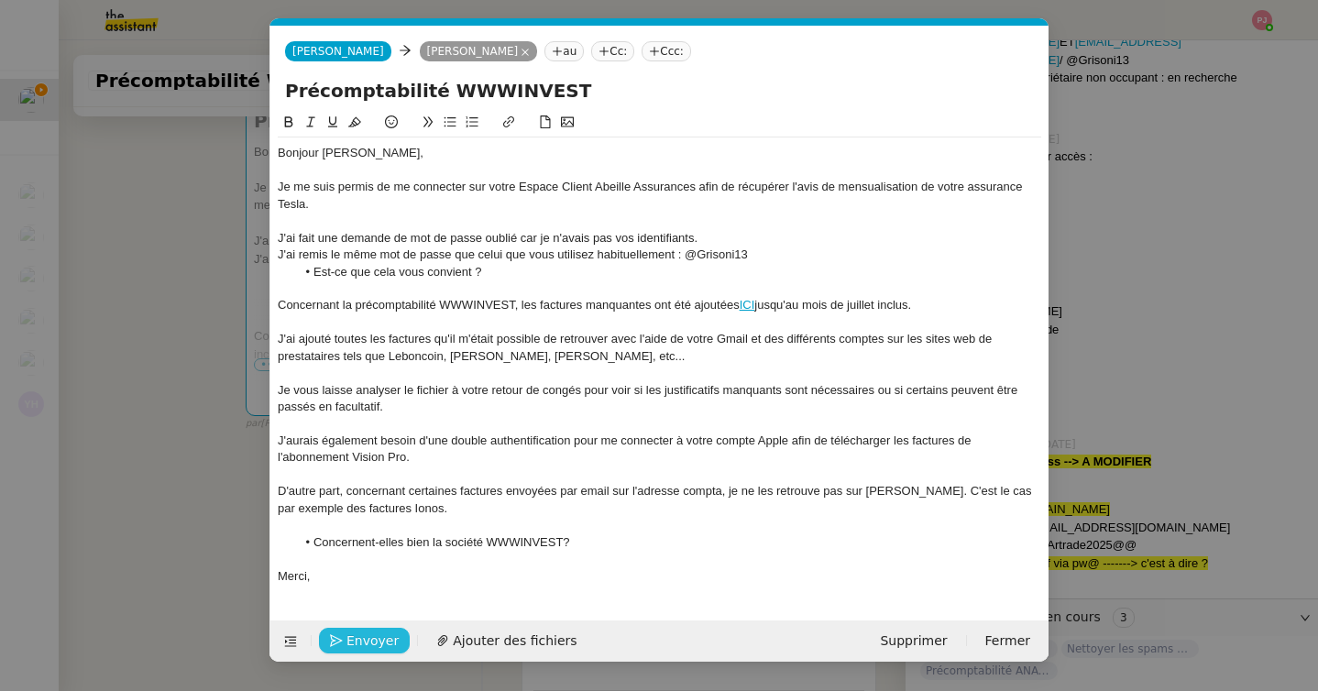
click at [369, 641] on span "Envoyer" at bounding box center [372, 640] width 52 height 21
click at [369, 641] on span "Confirmer l'envoi" at bounding box center [401, 640] width 110 height 21
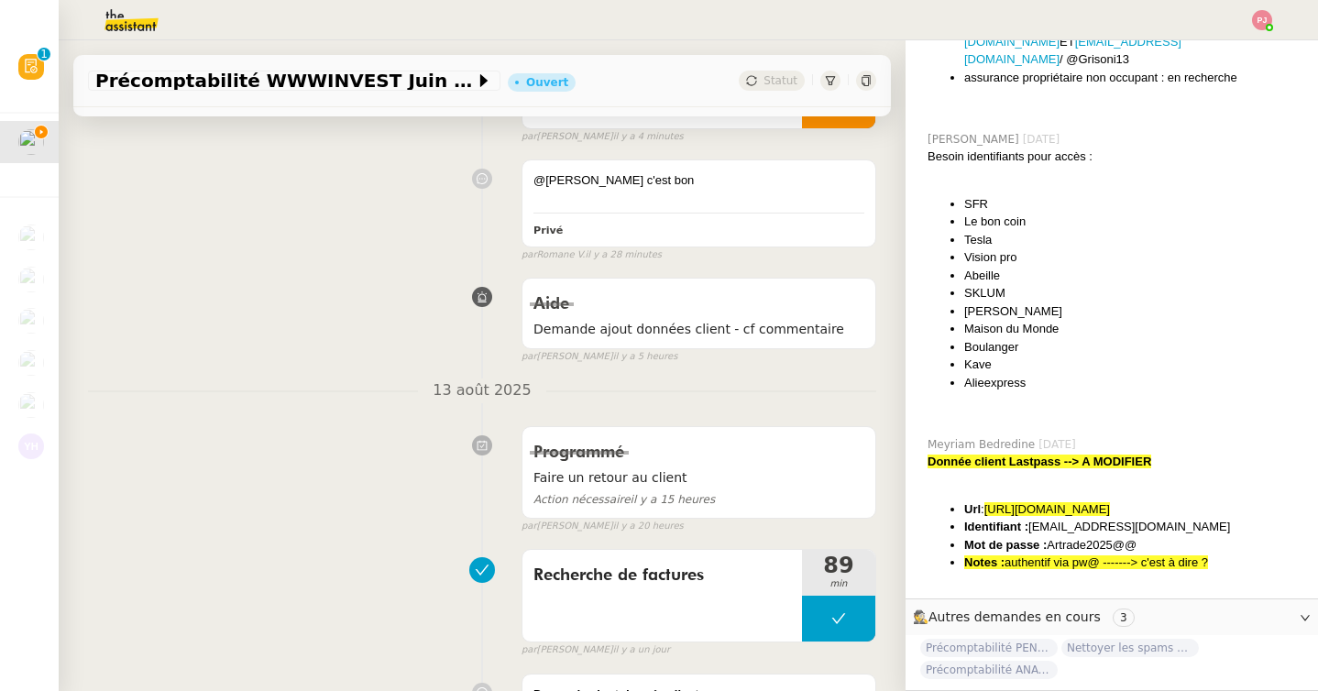
scroll to position [0, 0]
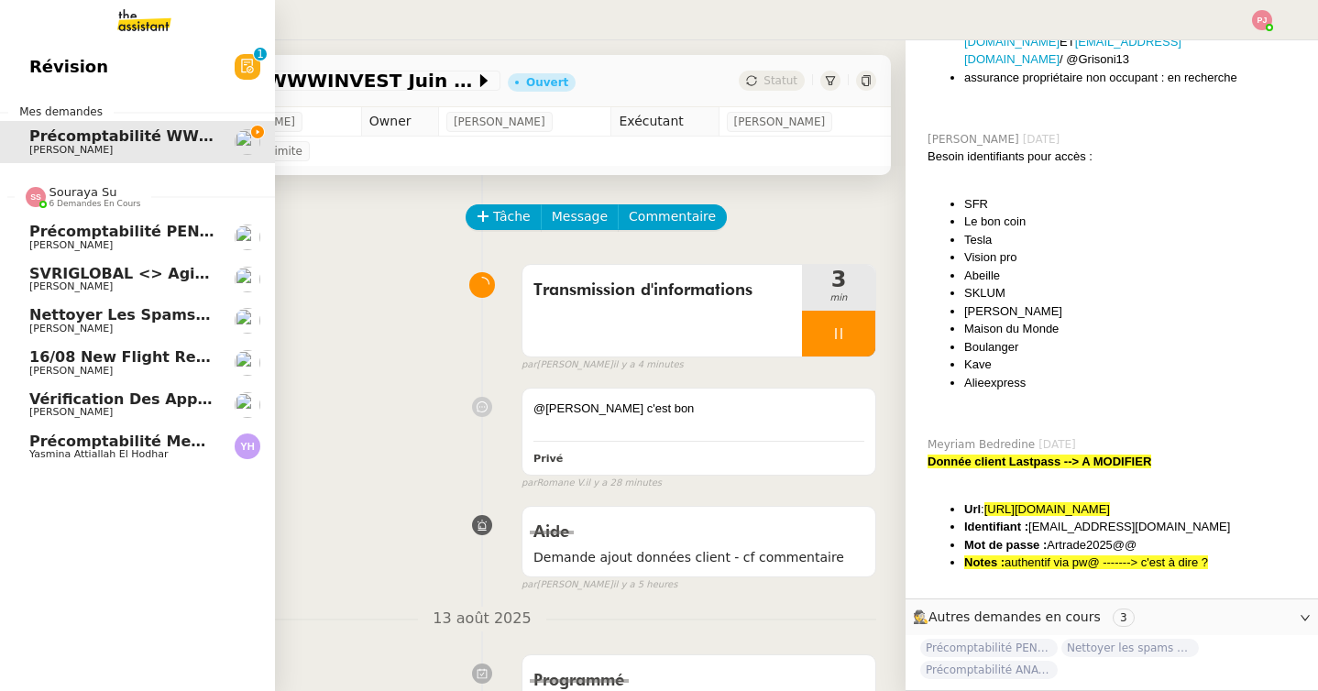
click at [119, 393] on span "Vérification des appels sortants - juillet 2025" at bounding box center [218, 398] width 378 height 17
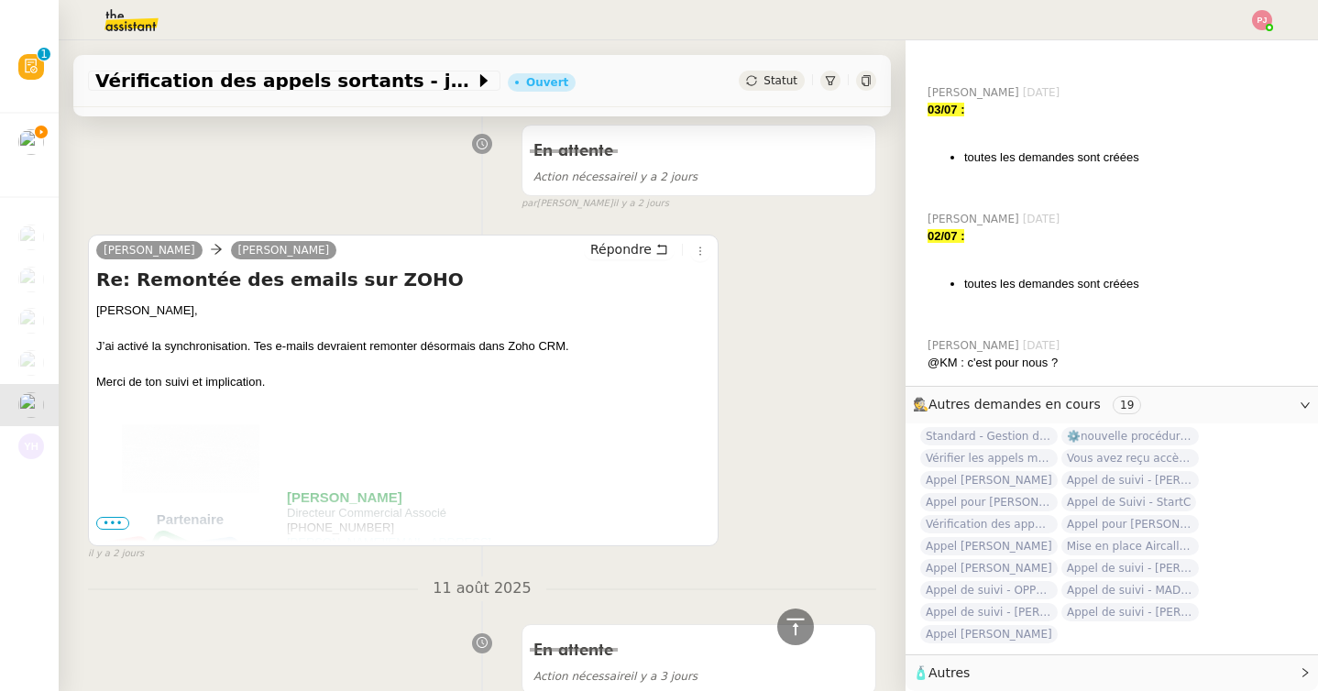
scroll to position [541, 0]
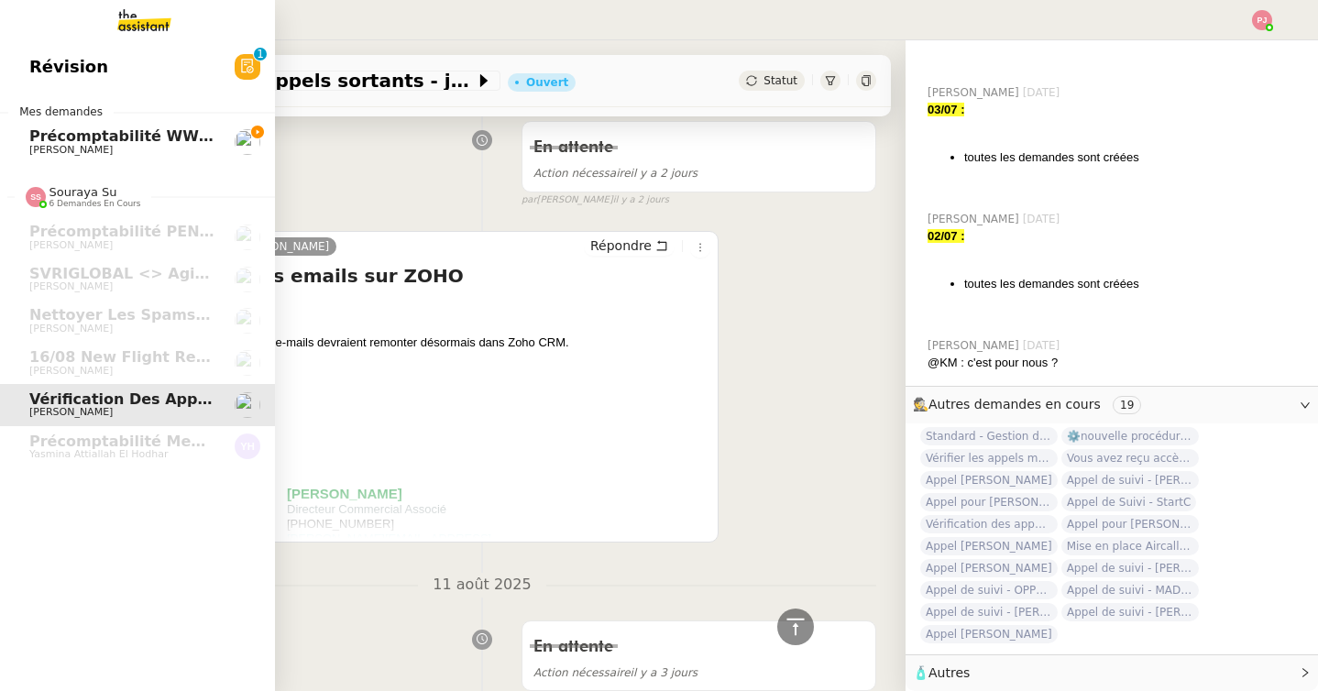
click at [62, 142] on span "Précomptabilité WWWINVEST Juin 2025" at bounding box center [192, 135] width 327 height 17
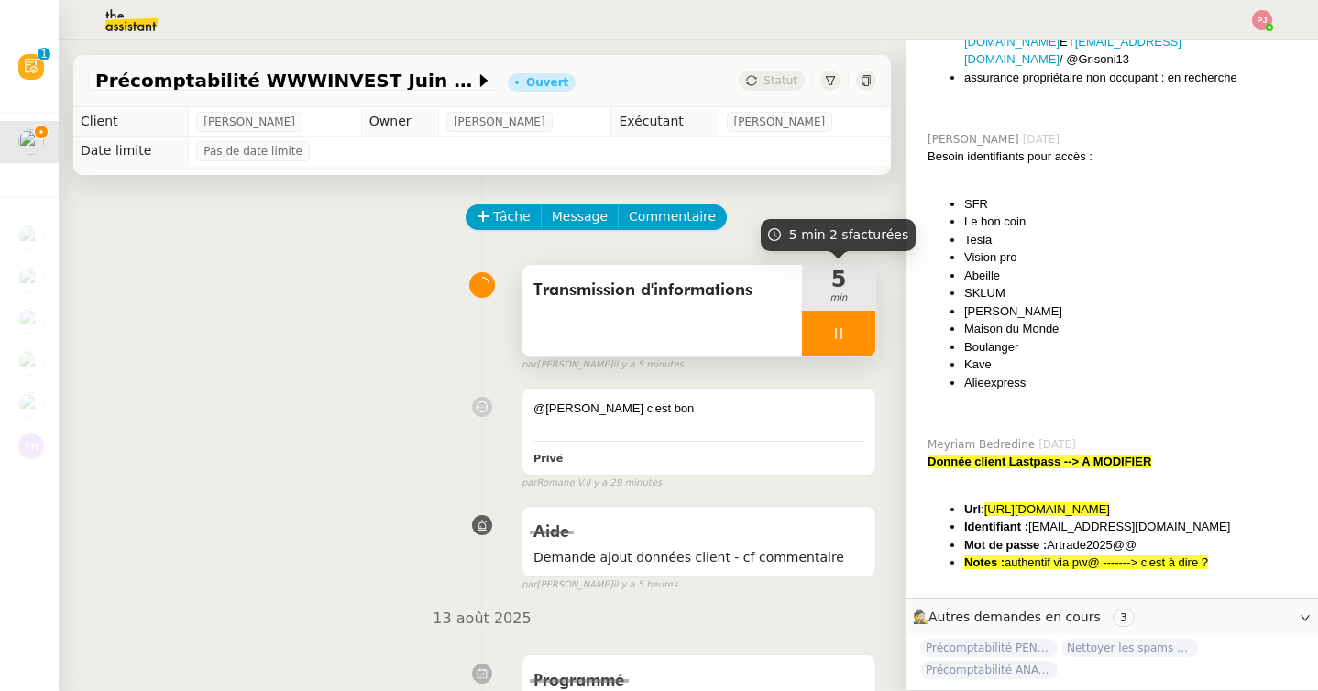
click at [840, 308] on div "5 min" at bounding box center [838, 288] width 73 height 46
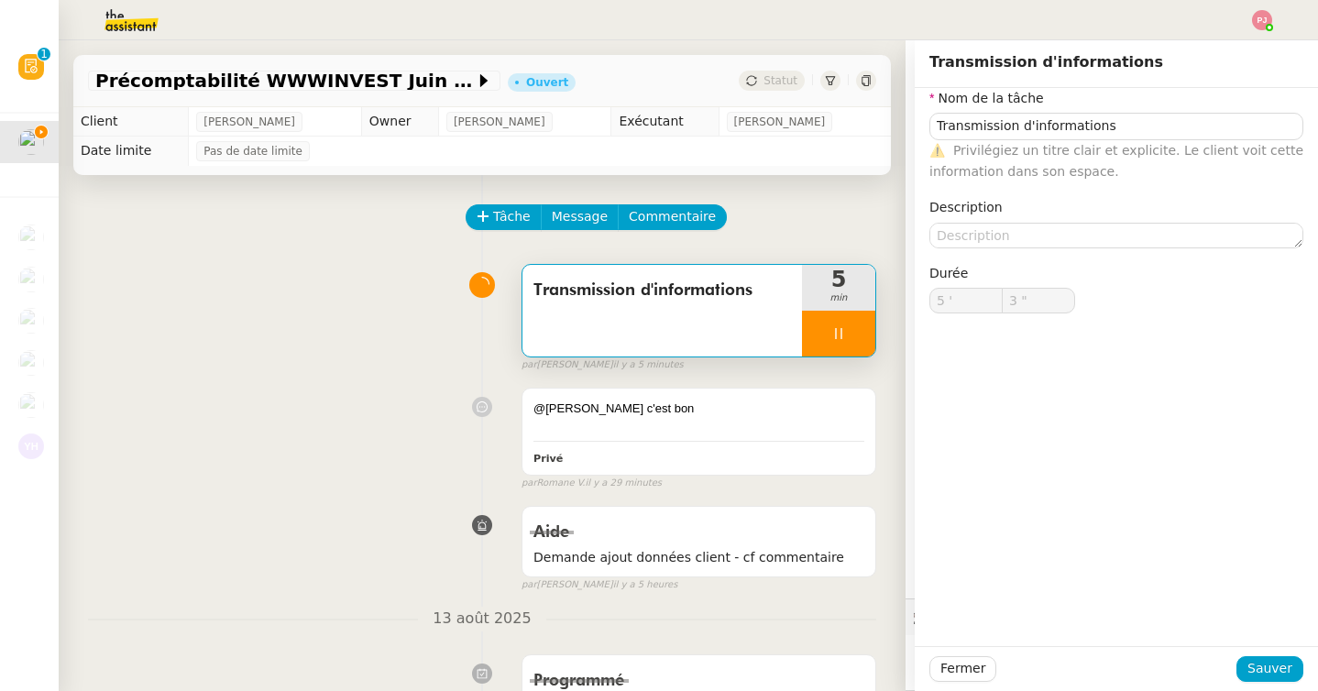
click at [856, 333] on div at bounding box center [838, 334] width 73 height 46
type input "Transmission d'informations"
type input "5 '"
type input "3 ""
click at [865, 336] on button at bounding box center [856, 334] width 37 height 46
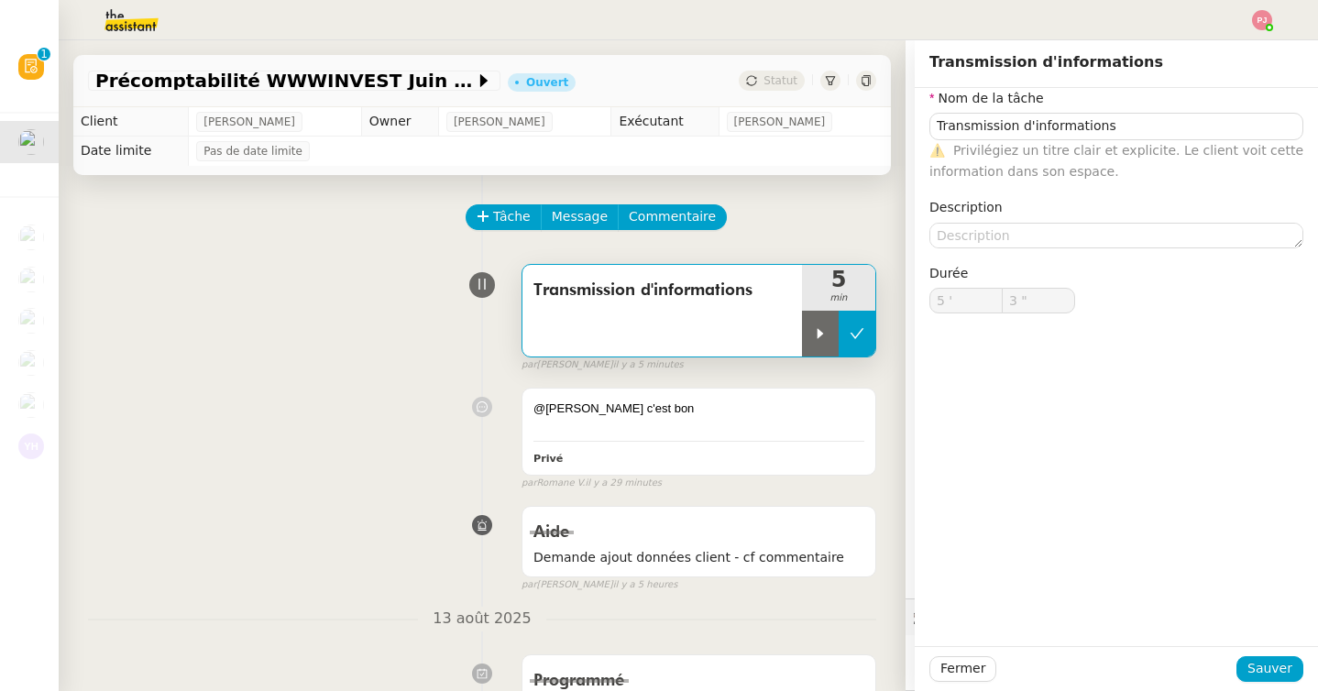
type input "Transmission d'informations"
type input "5 '"
type input "3 ""
type input "Transmission d'informations"
type input "5 '"
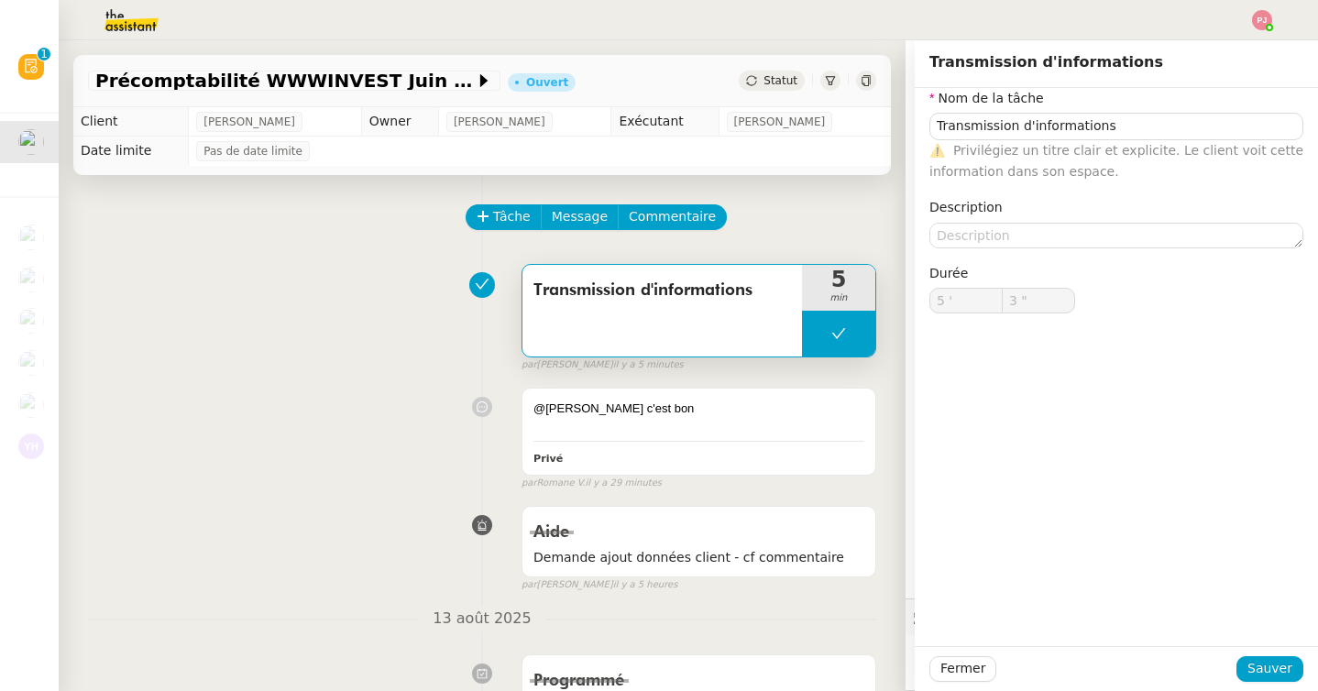
type input "3 ""
type input "Transmission d'informations"
type input "5 '"
type input "3 ""
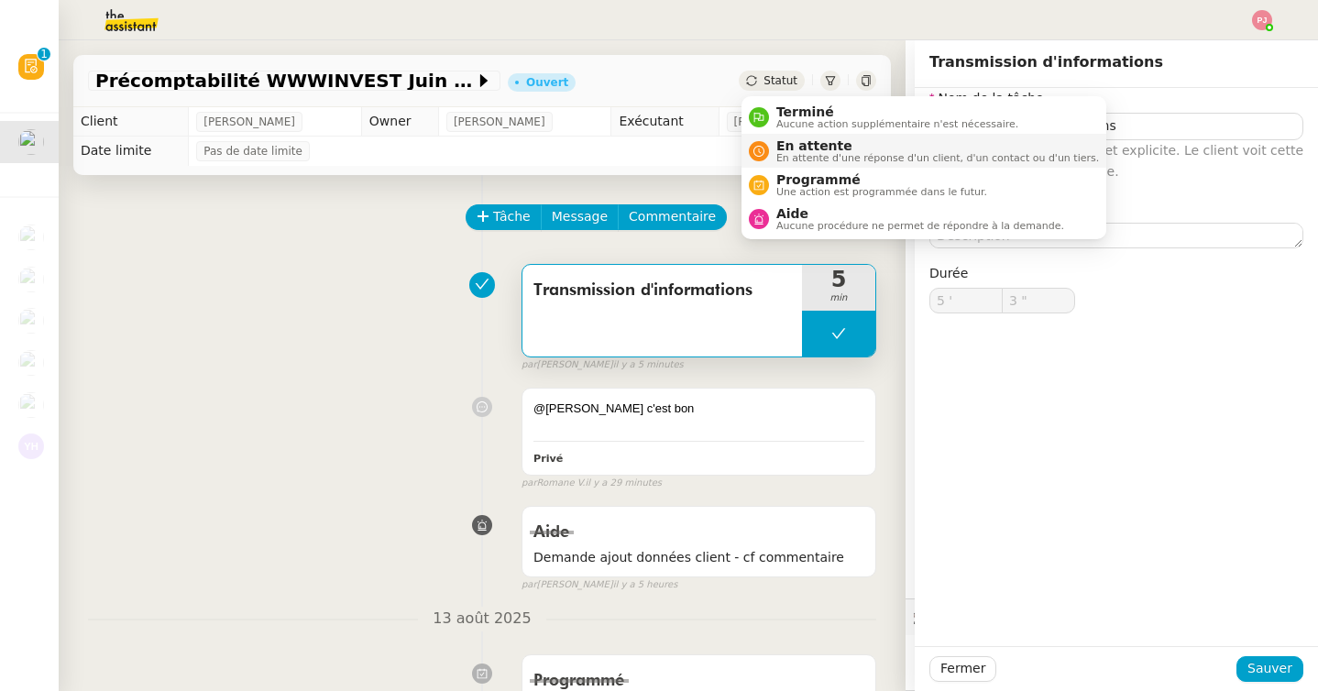
click at [789, 142] on span "En attente" at bounding box center [937, 145] width 323 height 15
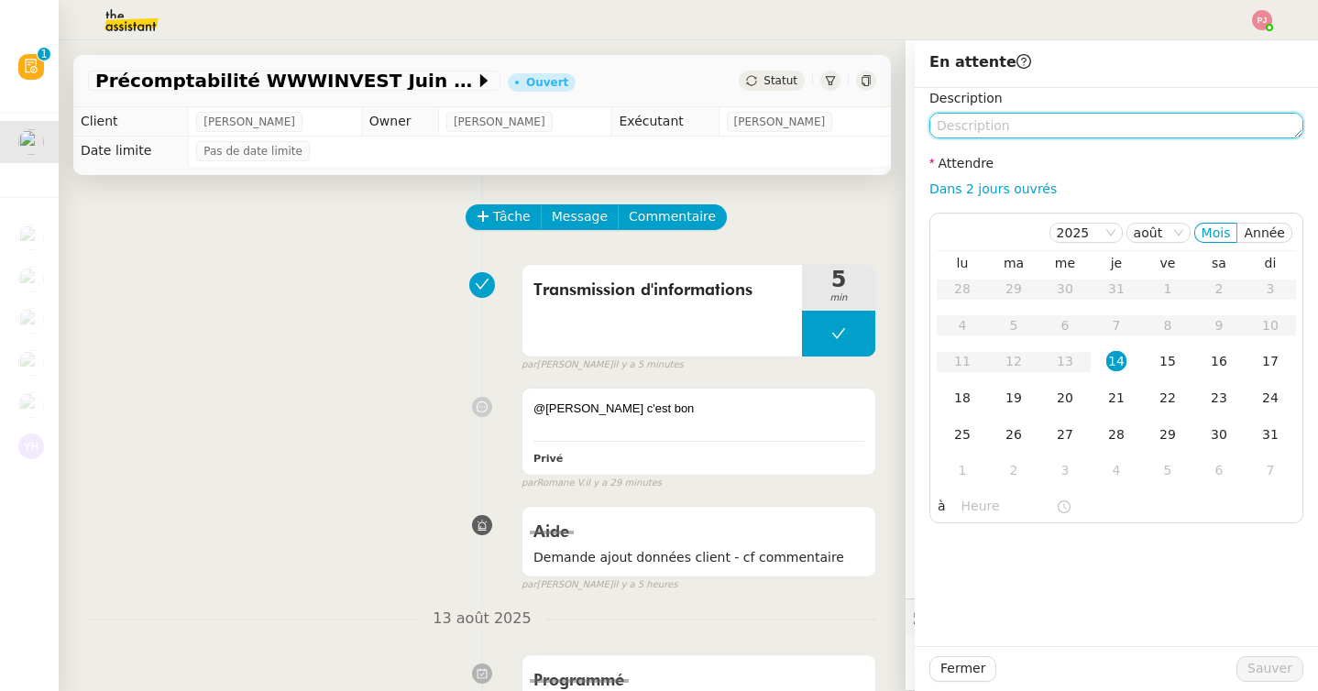
click at [957, 136] on textarea at bounding box center [1116, 126] width 374 height 26
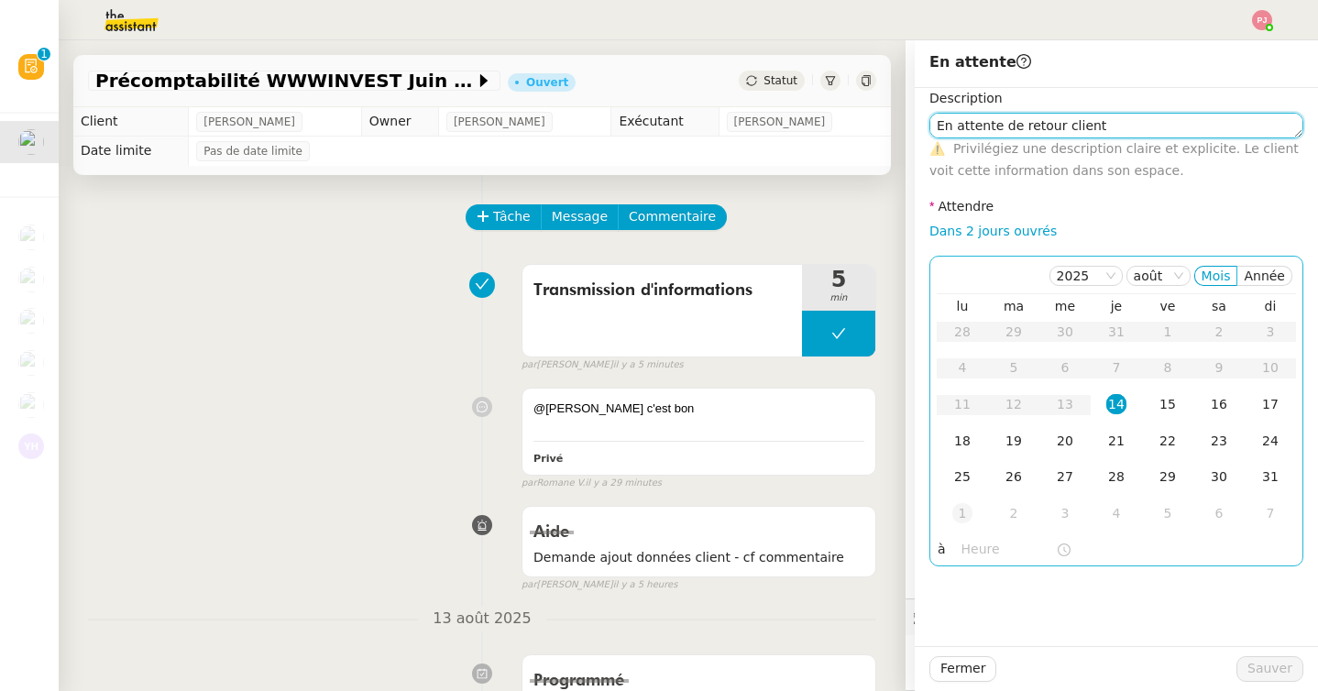
type textarea "En attente de retour client"
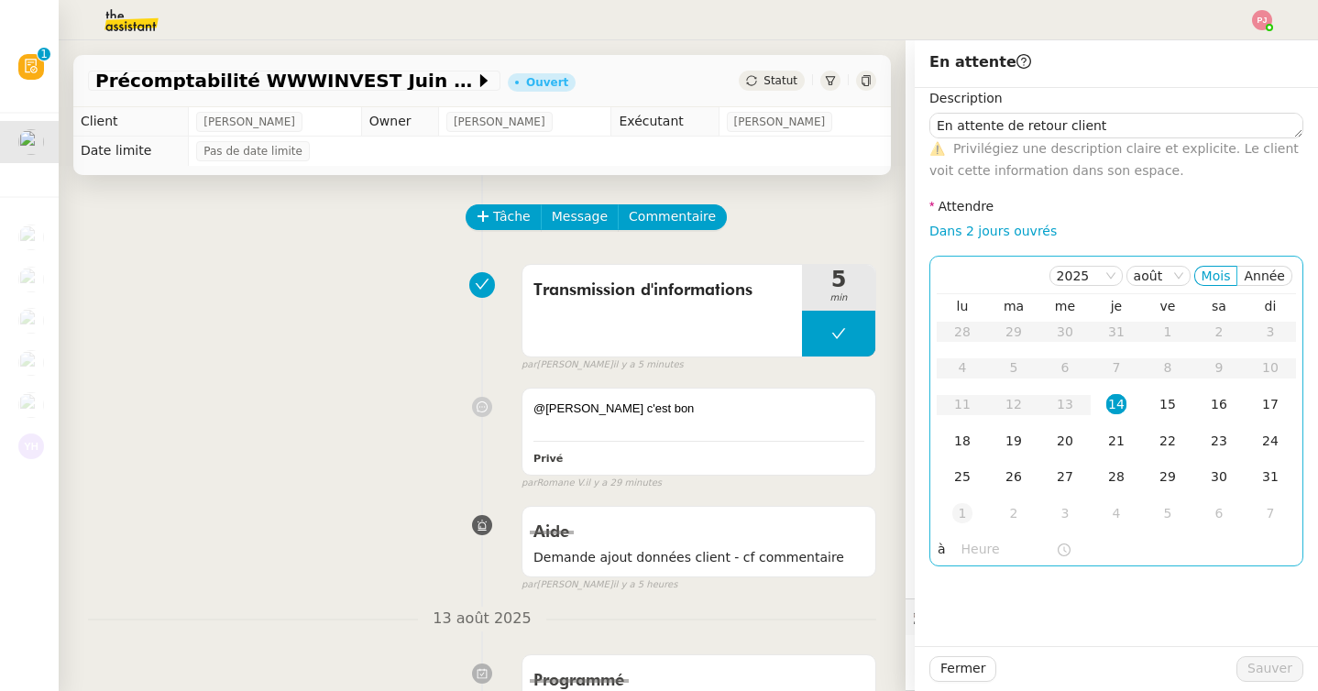
click at [970, 505] on div "1" at bounding box center [962, 513] width 20 height 20
click at [960, 360] on div "8" at bounding box center [962, 367] width 20 height 20
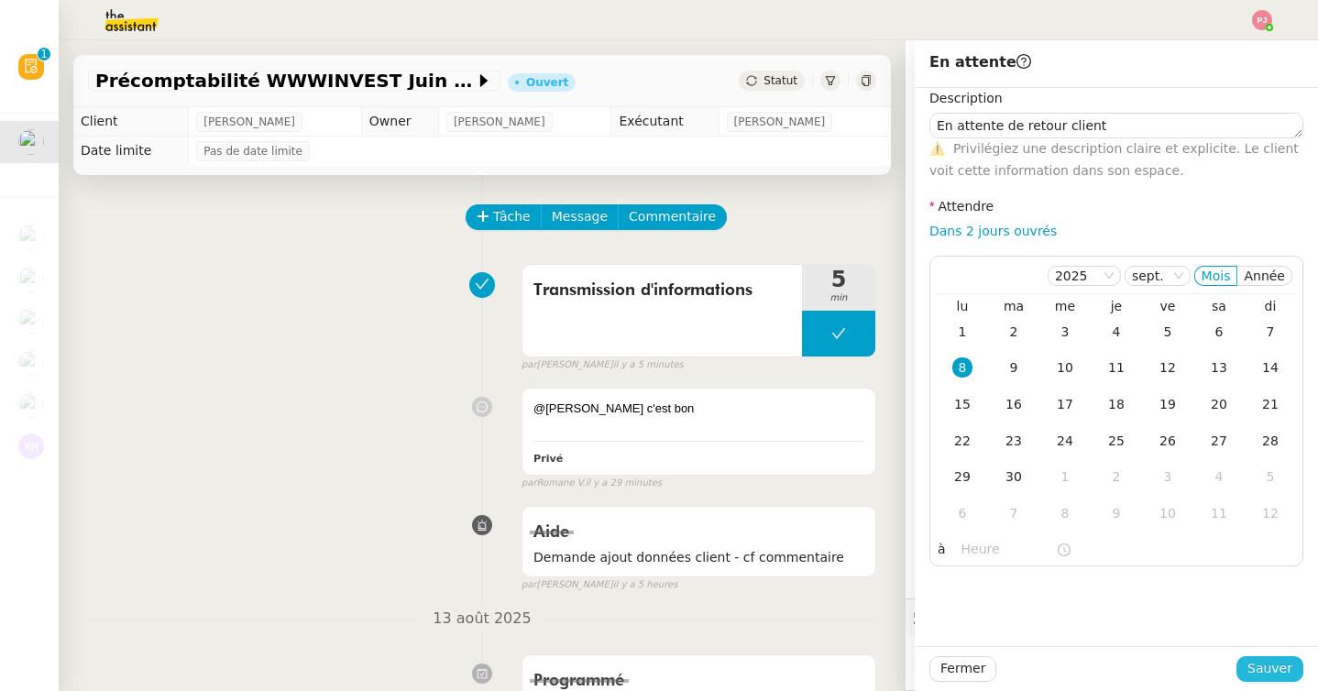
click at [1267, 668] on span "Sauver" at bounding box center [1269, 668] width 45 height 21
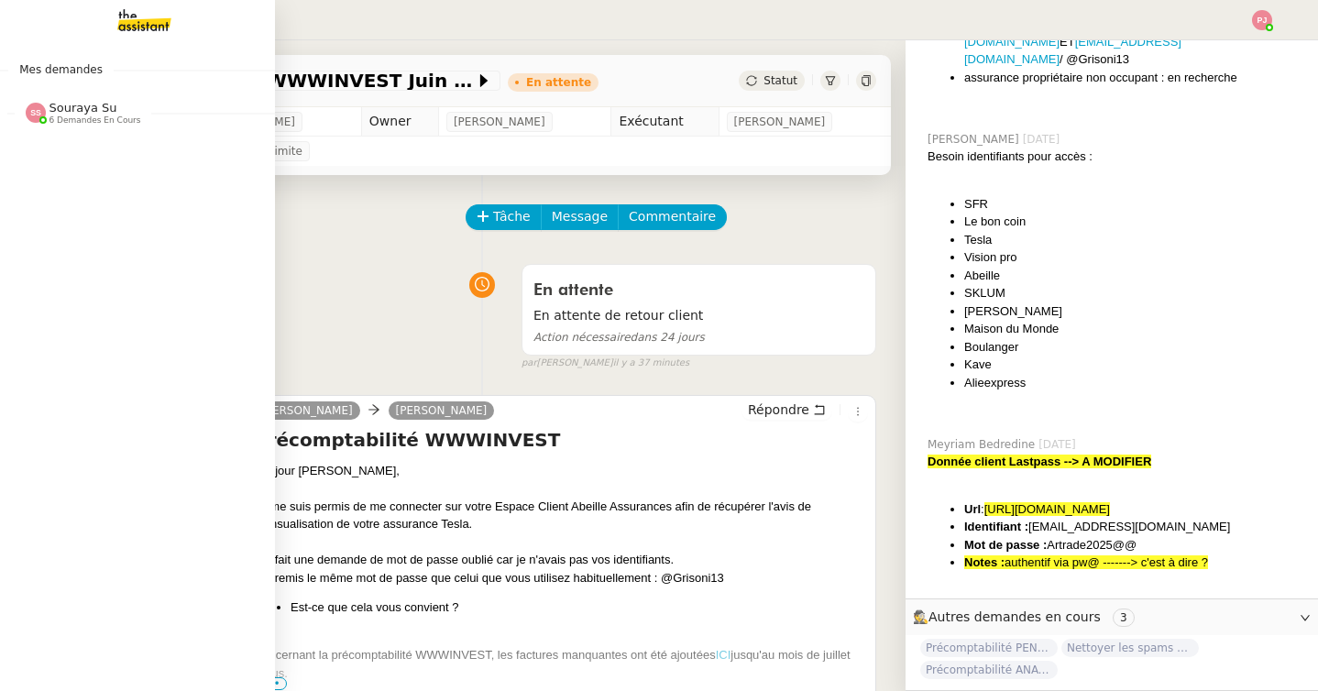
click at [82, 75] on span "Mes demandes" at bounding box center [60, 69] width 105 height 18
